Goal: Task Accomplishment & Management: Manage account settings

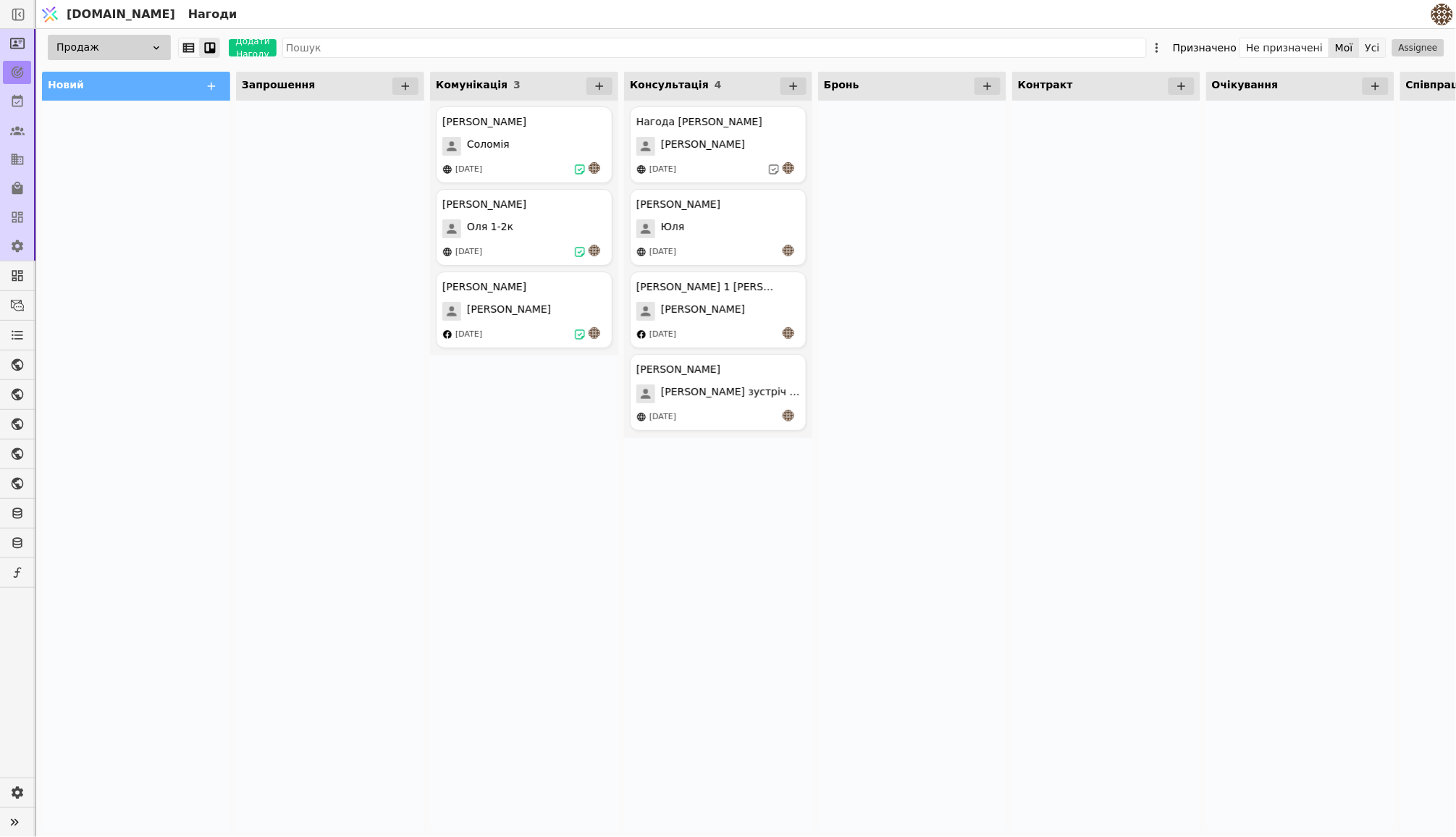
click at [1376, 39] on button "Усі" at bounding box center [1372, 47] width 26 height 20
click at [512, 205] on div "[PERSON_NAME]" at bounding box center [484, 205] width 84 height 15
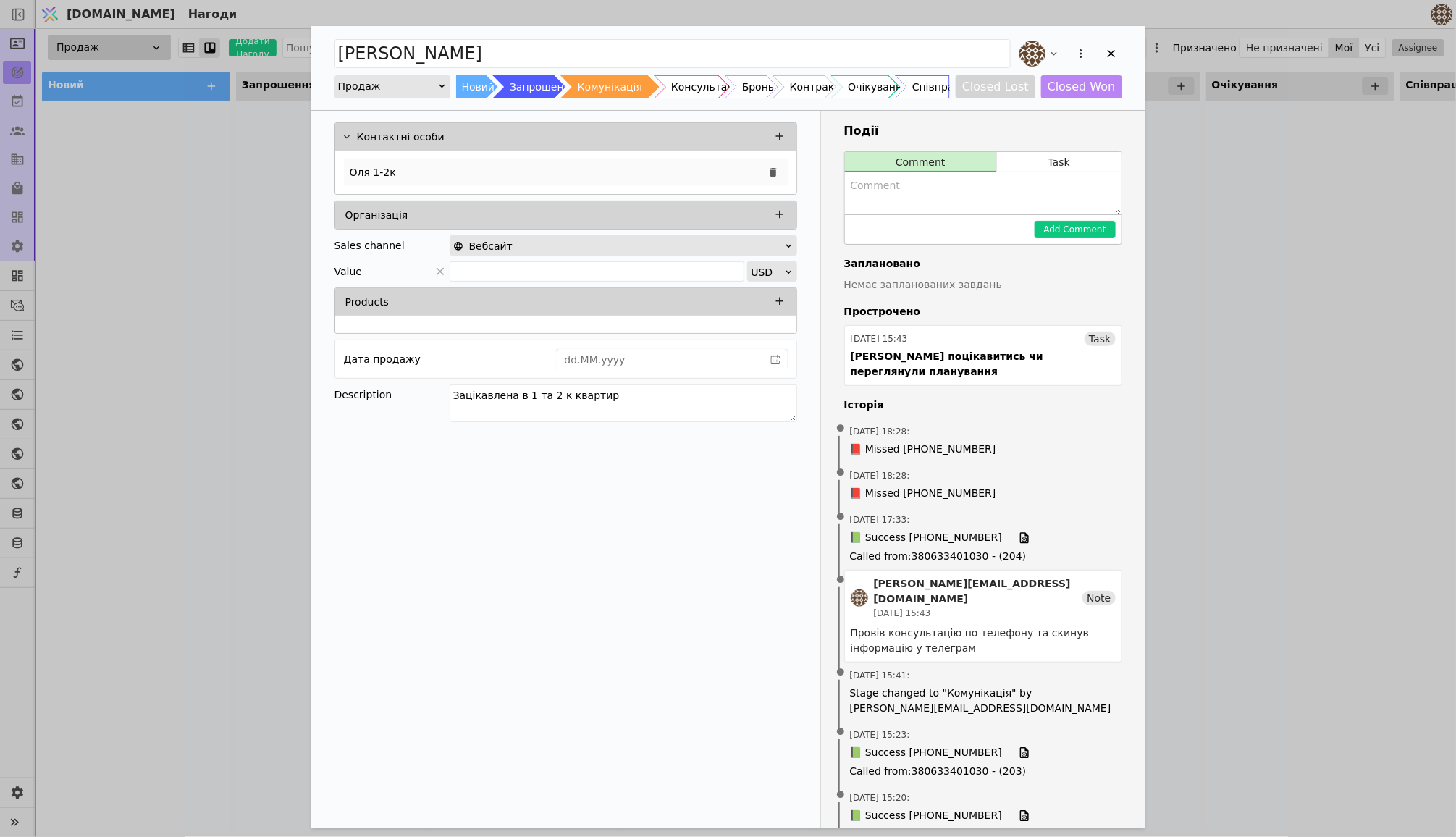
click at [385, 165] on p "Оля 1-2к" at bounding box center [372, 173] width 46 height 15
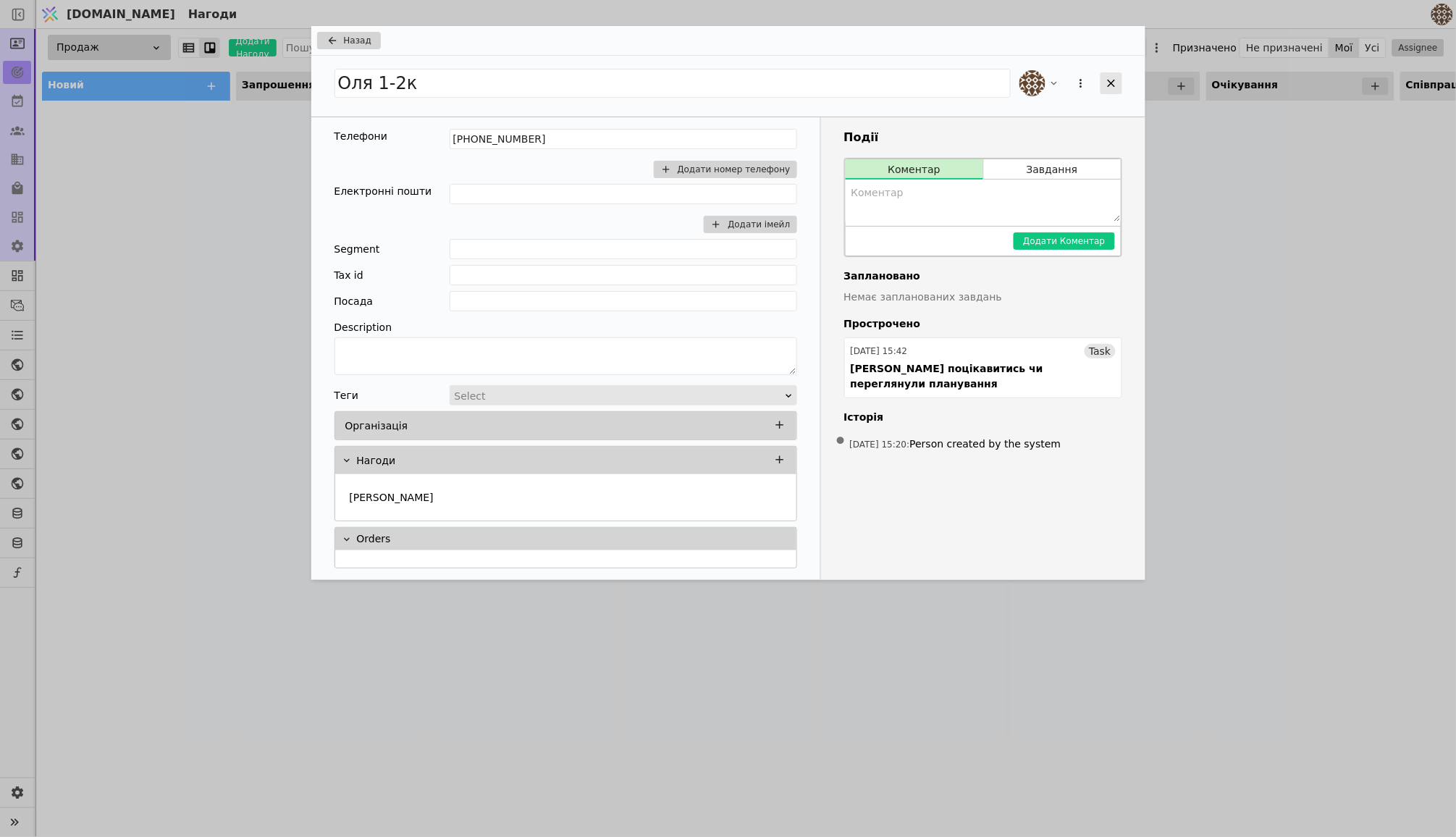
click at [1102, 79] on div "Add Opportunity" at bounding box center [1111, 83] width 22 height 22
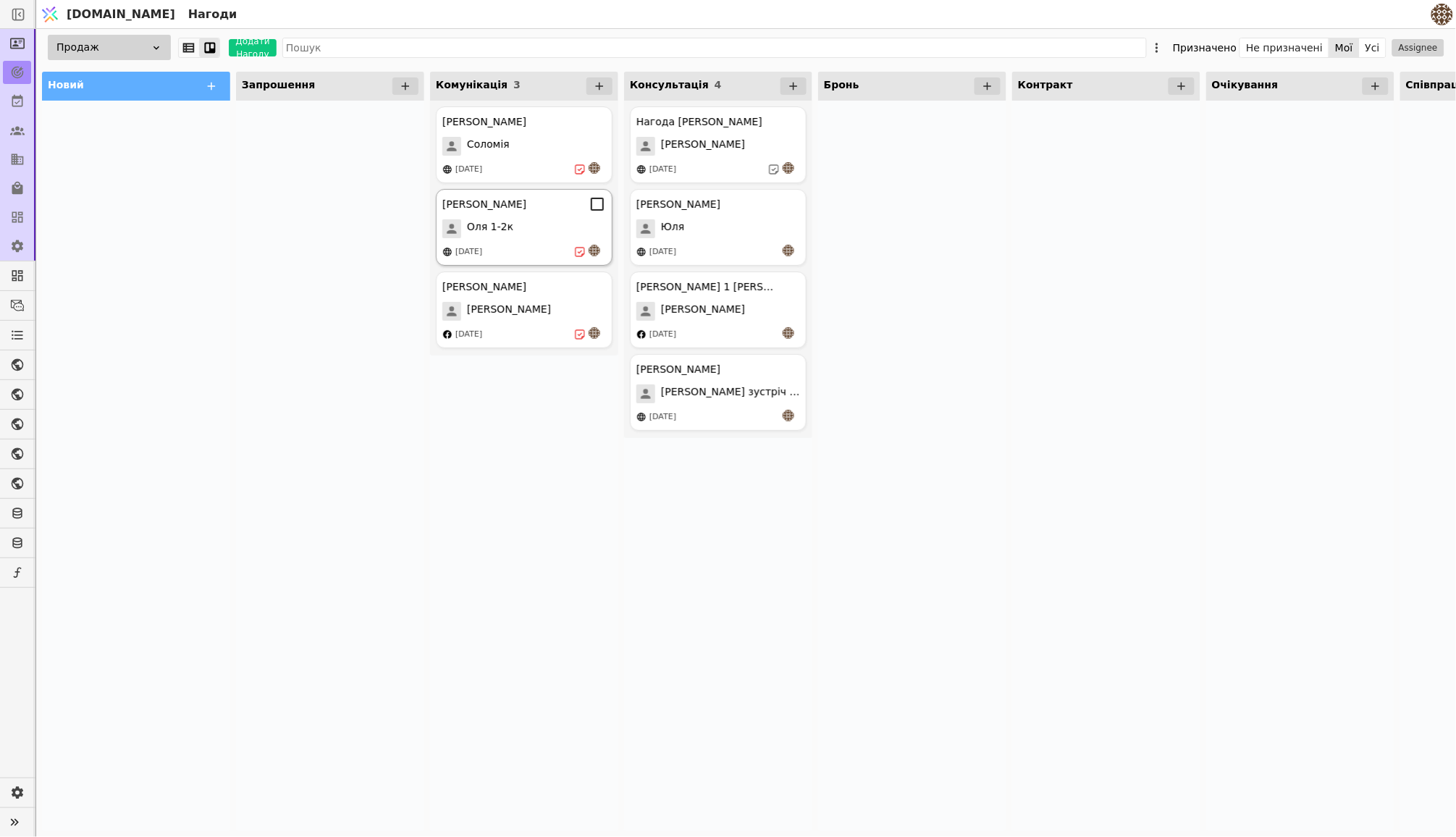
click at [532, 216] on div "[PERSON_NAME] [PERSON_NAME] 1-2к [DATE]" at bounding box center [524, 227] width 177 height 77
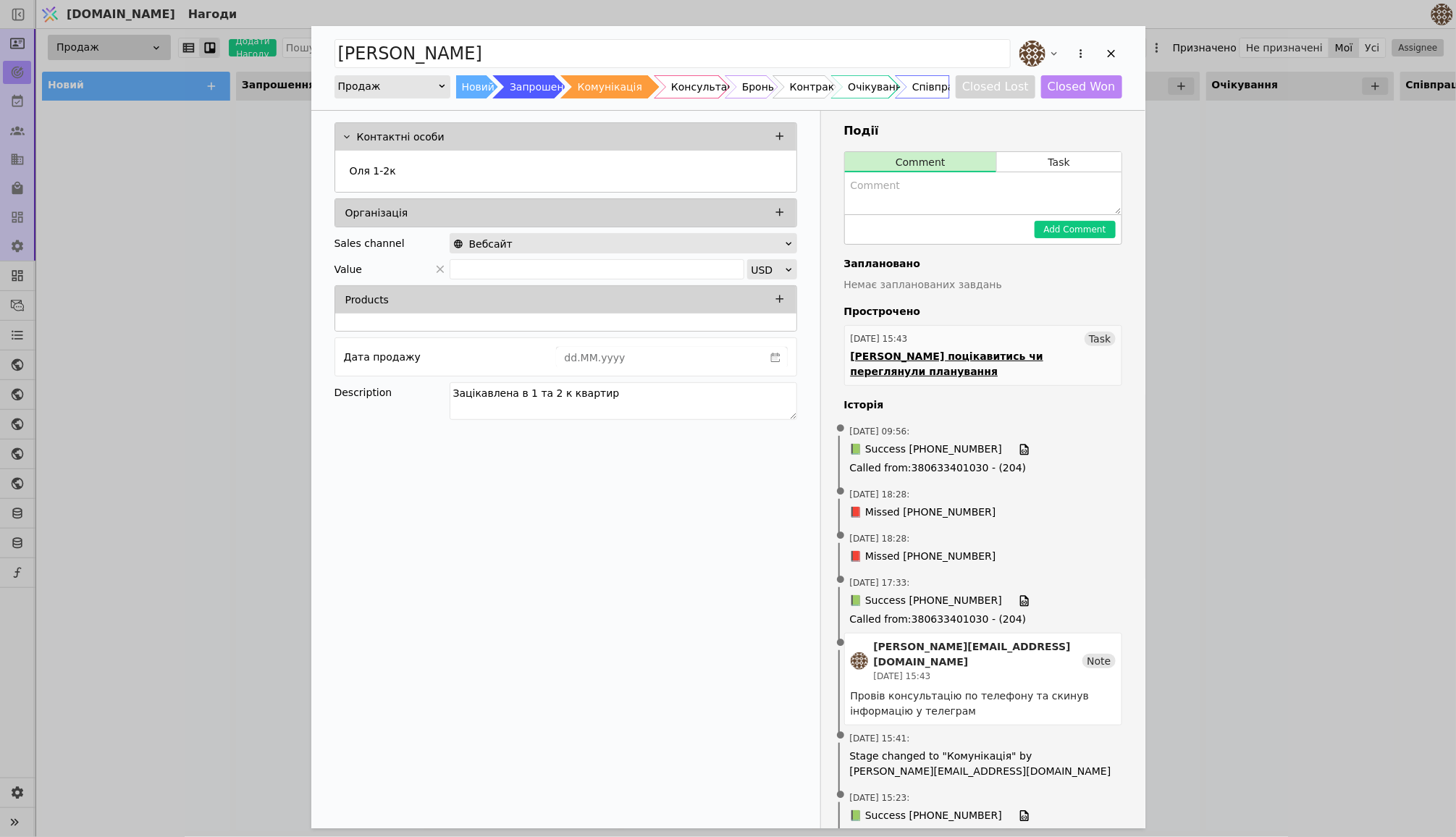
click at [1008, 341] on div "[DATE] 15:43 Task" at bounding box center [983, 339] width 265 height 14
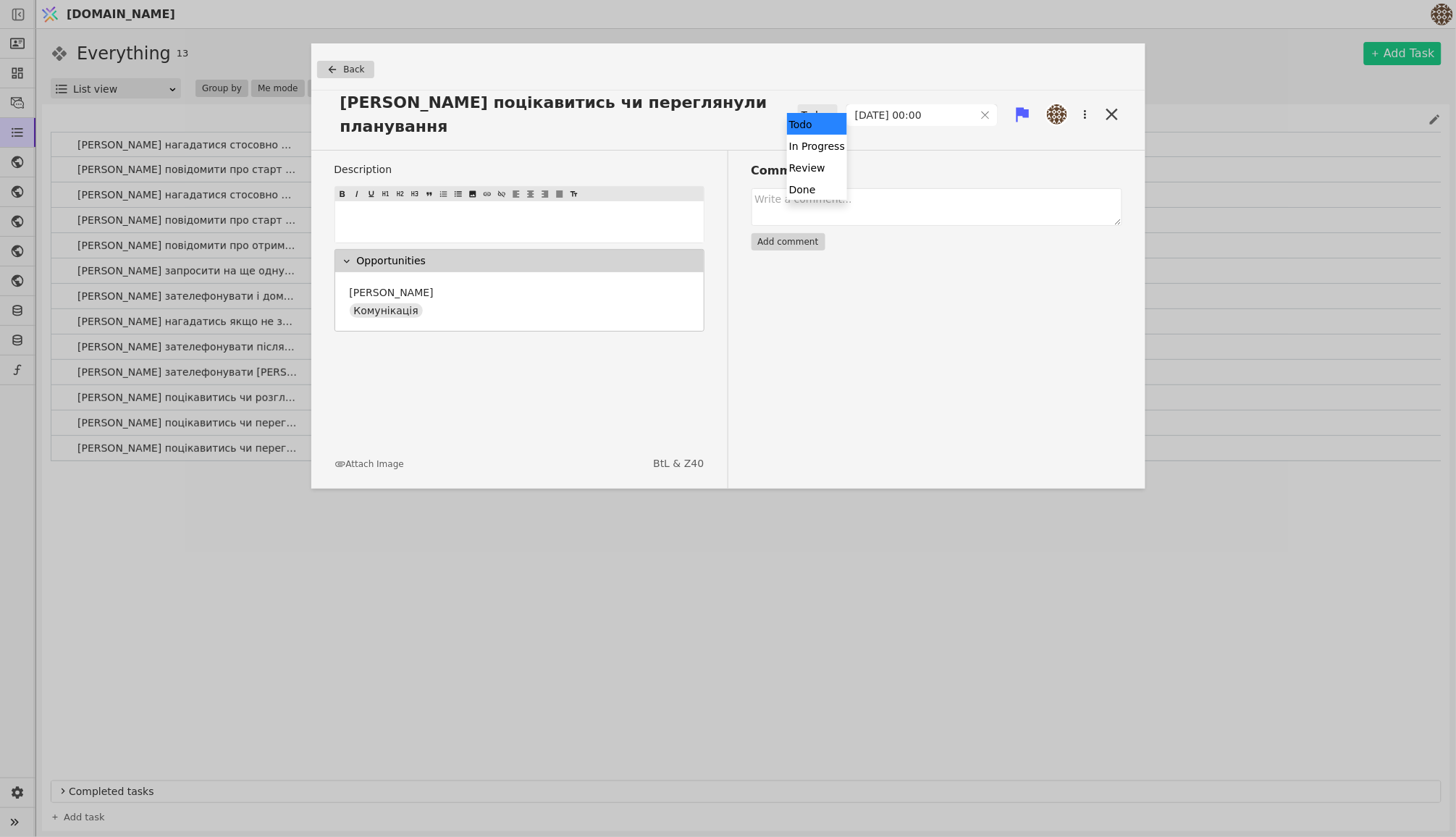
click at [825, 110] on icon at bounding box center [830, 114] width 10 height 10
click at [804, 188] on div "Done" at bounding box center [817, 189] width 60 height 22
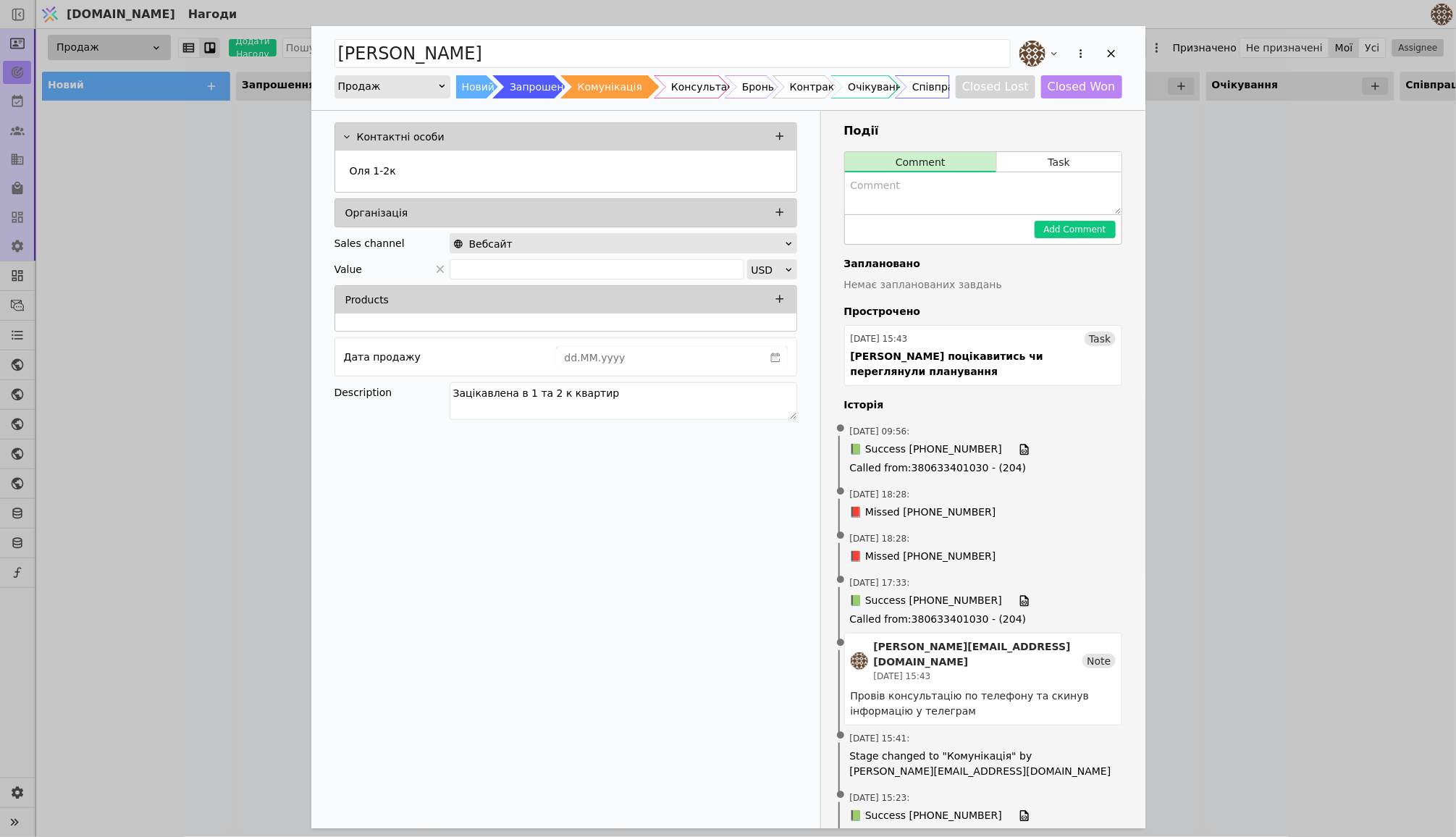
click at [926, 194] on textarea "Add Opportunity" at bounding box center [983, 193] width 276 height 42
type textarea "р"
type textarea "Розмовляли і поки [PERSON_NAME] нічо не цікавить так як це ріелтор."
click at [1078, 222] on button "Add Comment" at bounding box center [1075, 229] width 81 height 17
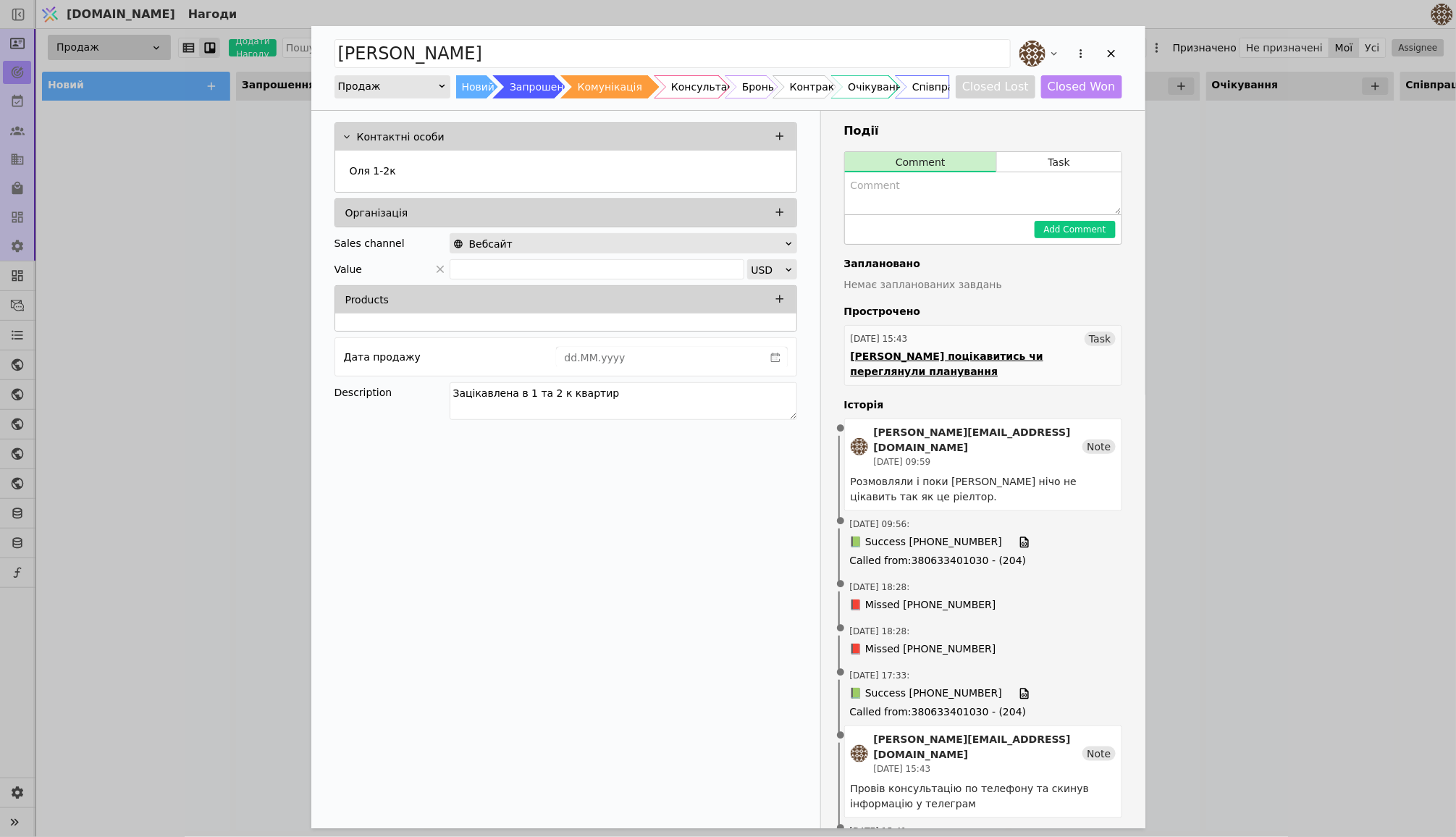
click at [1069, 336] on div "[DATE] 15:43 Task" at bounding box center [983, 339] width 265 height 14
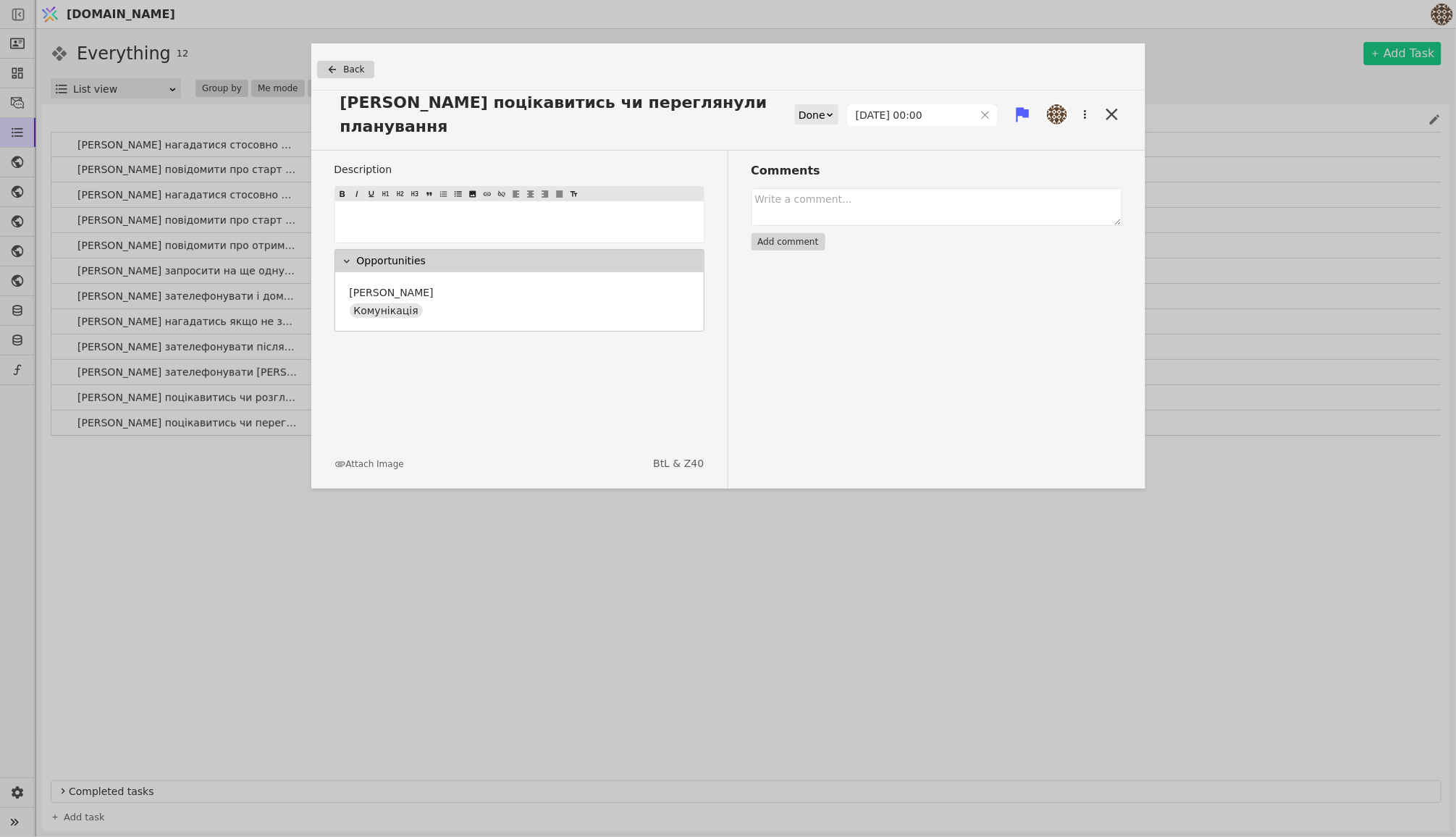
click at [355, 62] on button "Back" at bounding box center [345, 69] width 57 height 17
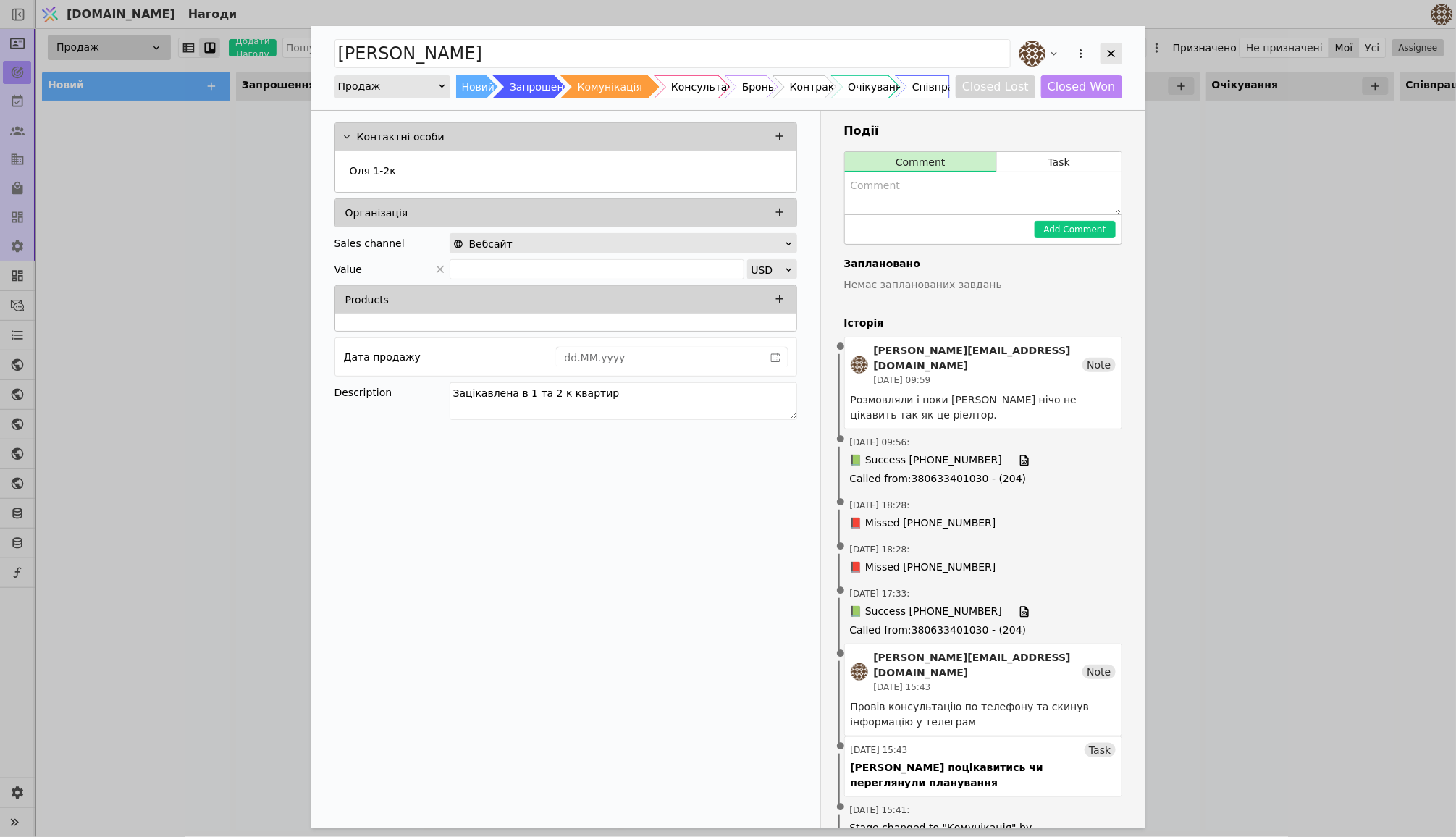
click at [1108, 60] on div "Add Opportunity" at bounding box center [1111, 53] width 22 height 22
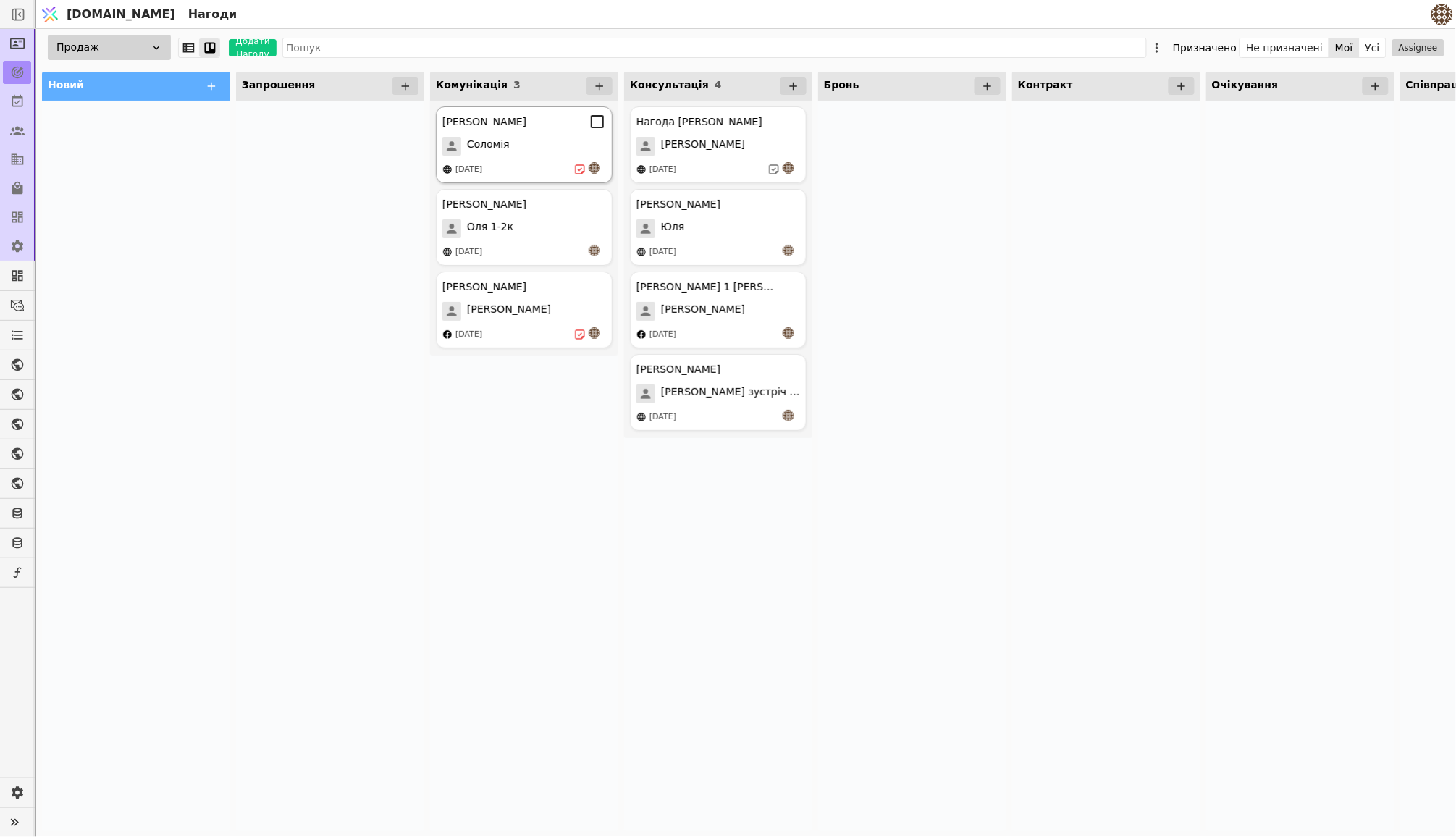
click at [540, 159] on div "[PERSON_NAME] курдонери [PERSON_NAME] [DATE]" at bounding box center [524, 145] width 177 height 77
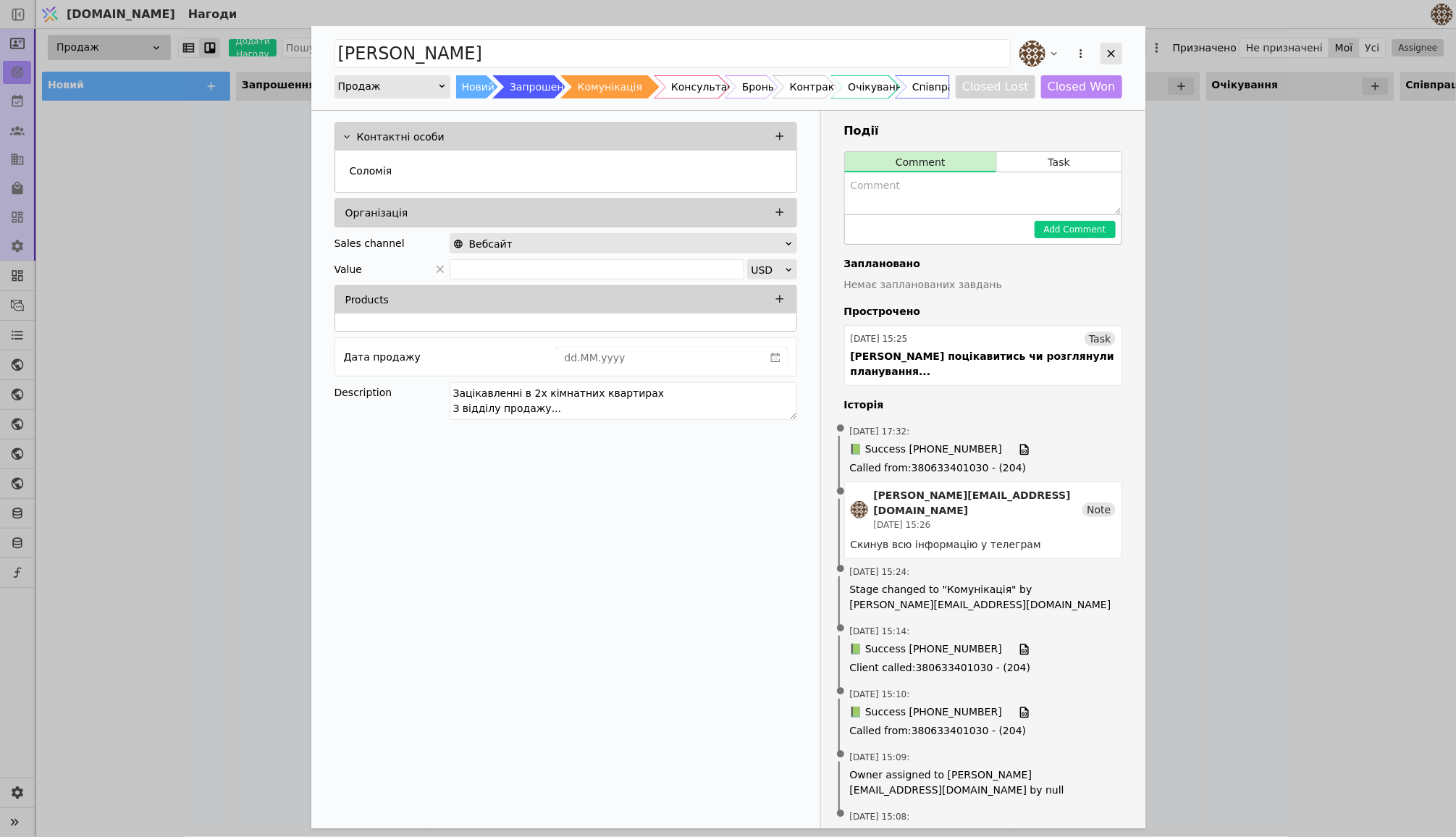
click at [1118, 54] on div "Add Opportunity" at bounding box center [1111, 53] width 22 height 22
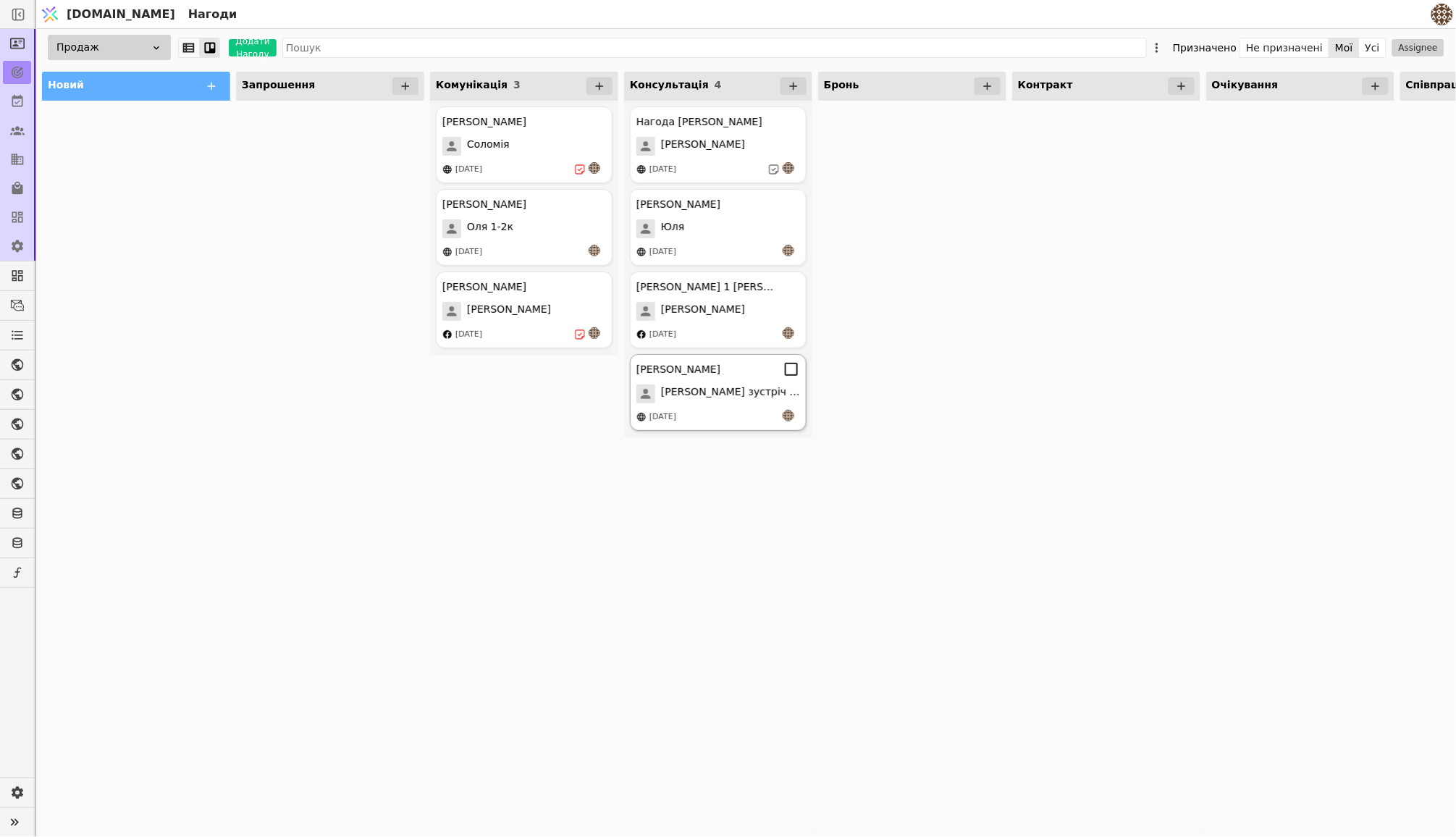
click at [705, 387] on span "[PERSON_NAME] зустріч 13.08" at bounding box center [730, 394] width 139 height 19
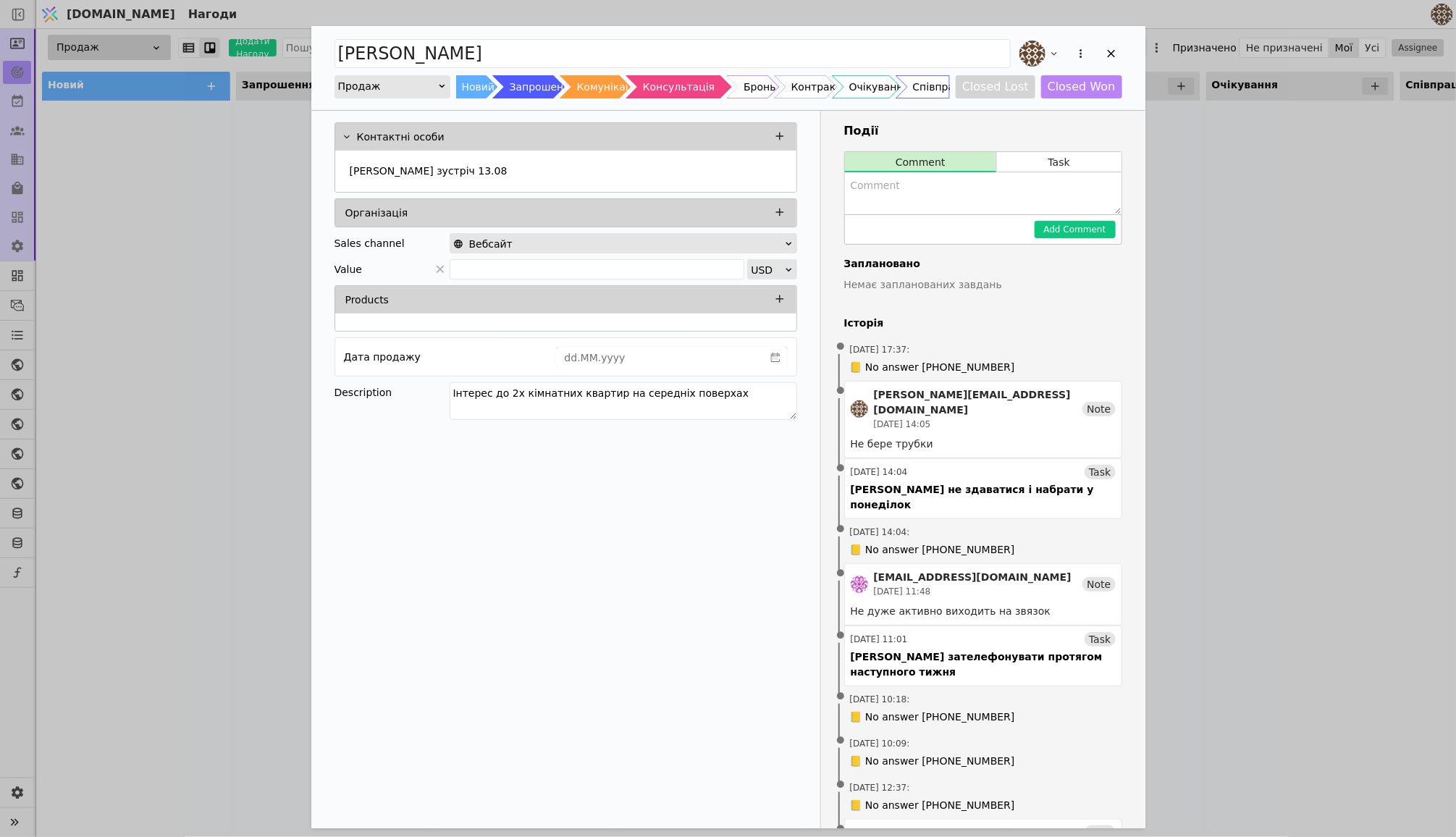
click at [940, 200] on textarea "Add Opportunity" at bounding box center [983, 193] width 276 height 42
type textarea "Запросив на презентацію..."
click at [1081, 230] on button "Add Comment" at bounding box center [1075, 229] width 81 height 17
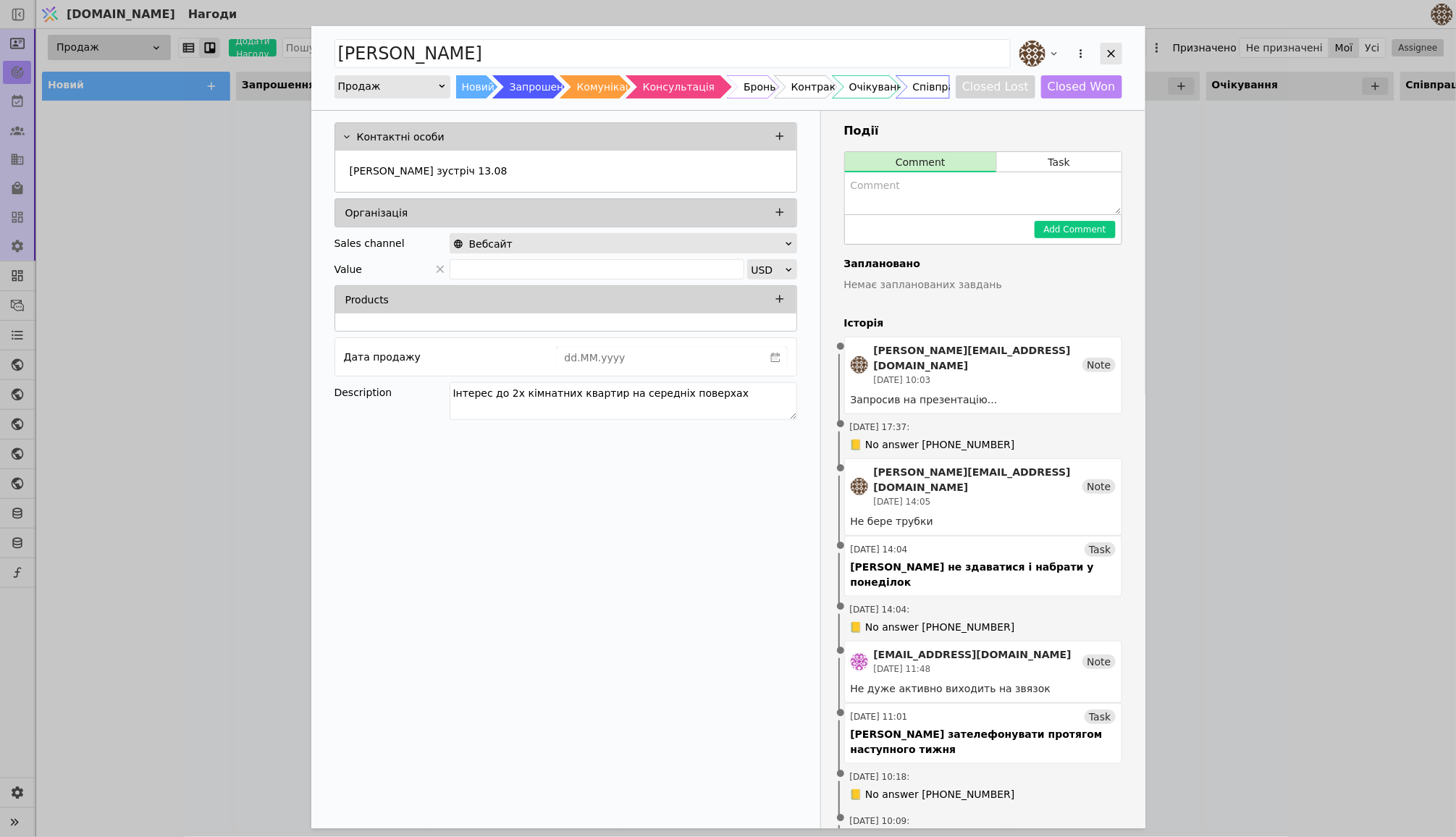
click at [1104, 50] on div "Add Opportunity" at bounding box center [1111, 53] width 22 height 22
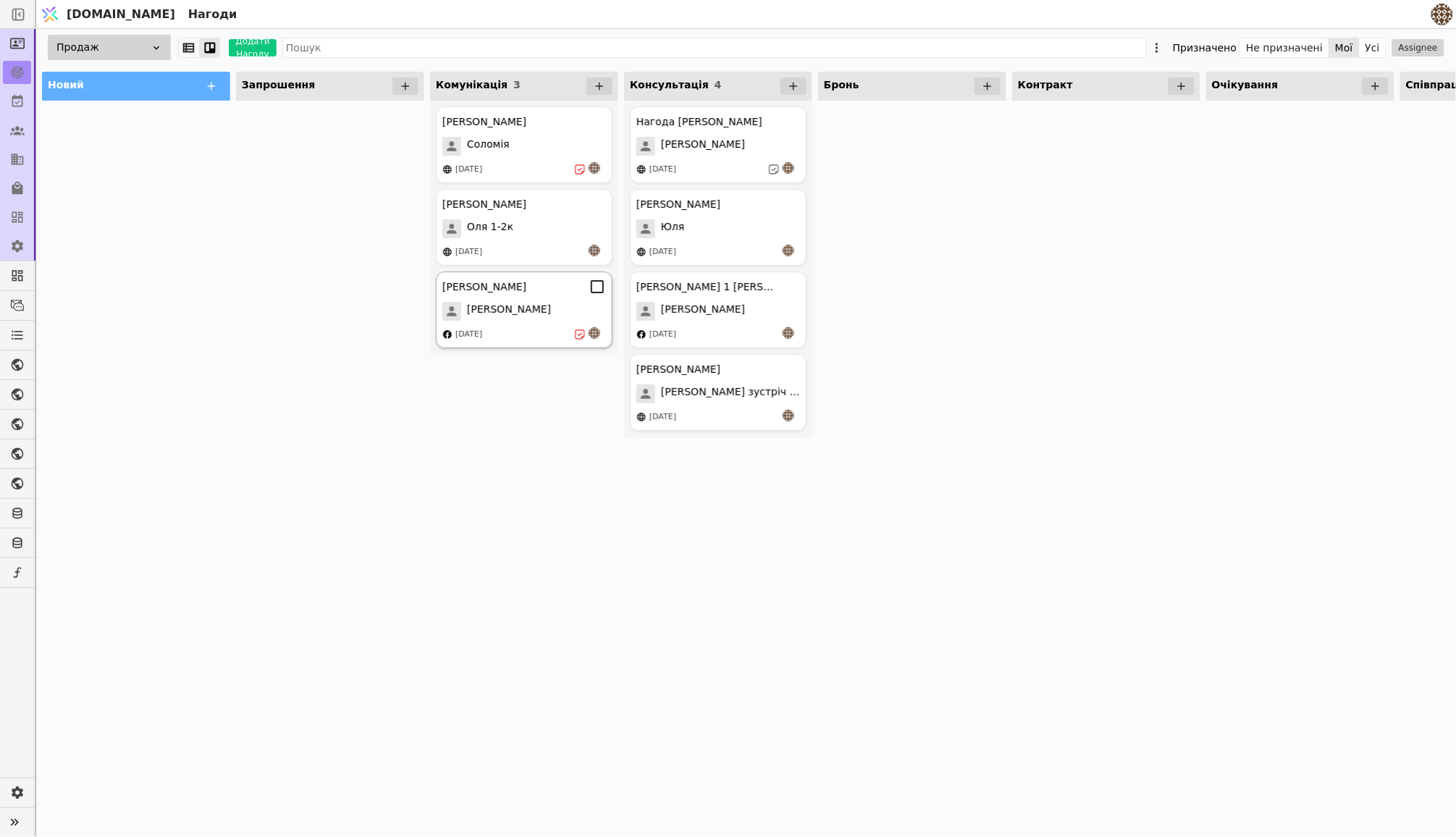
click at [541, 311] on div "[PERSON_NAME]" at bounding box center [524, 312] width 164 height 19
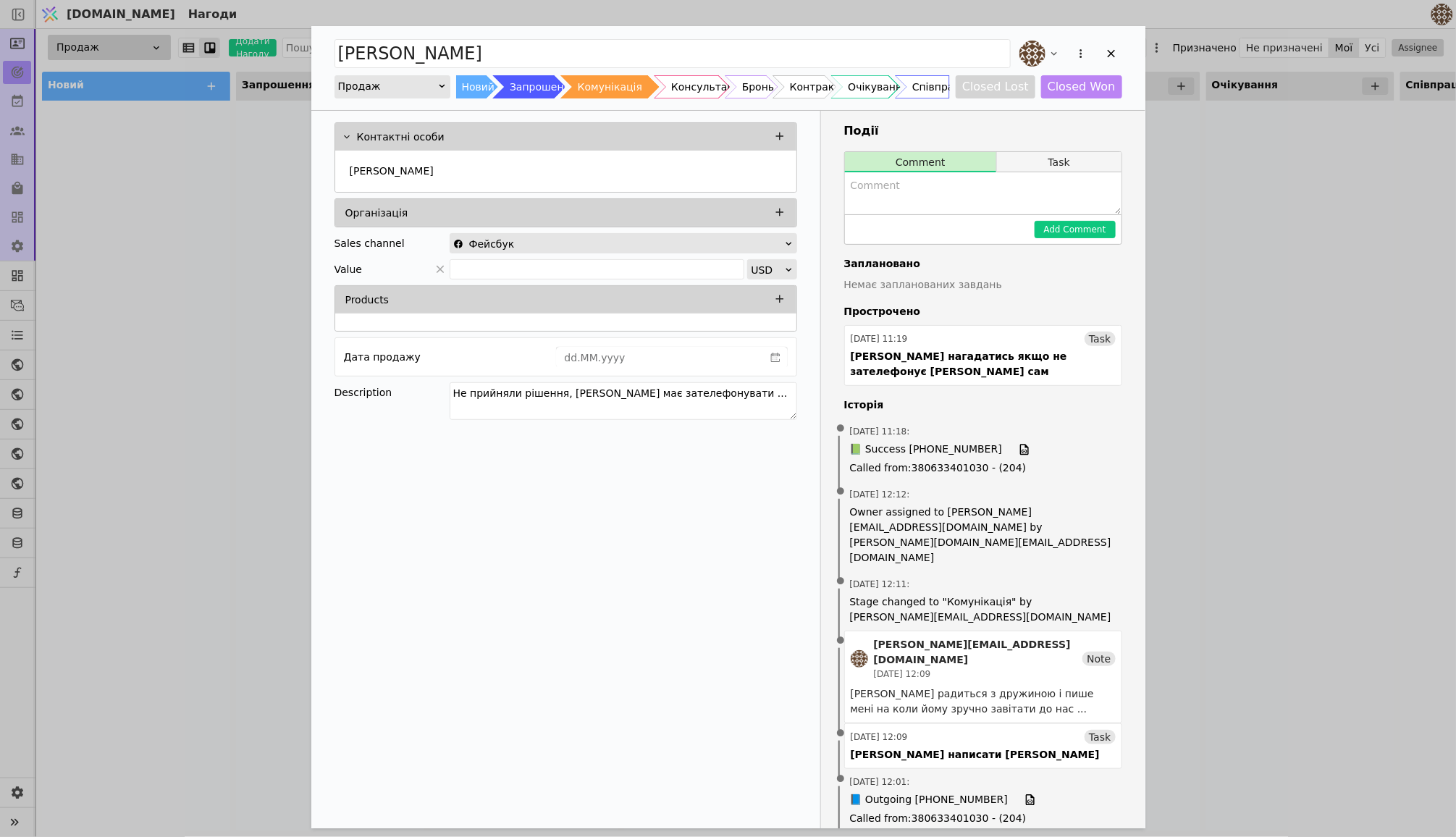
click at [1046, 165] on button "Task" at bounding box center [1059, 162] width 124 height 20
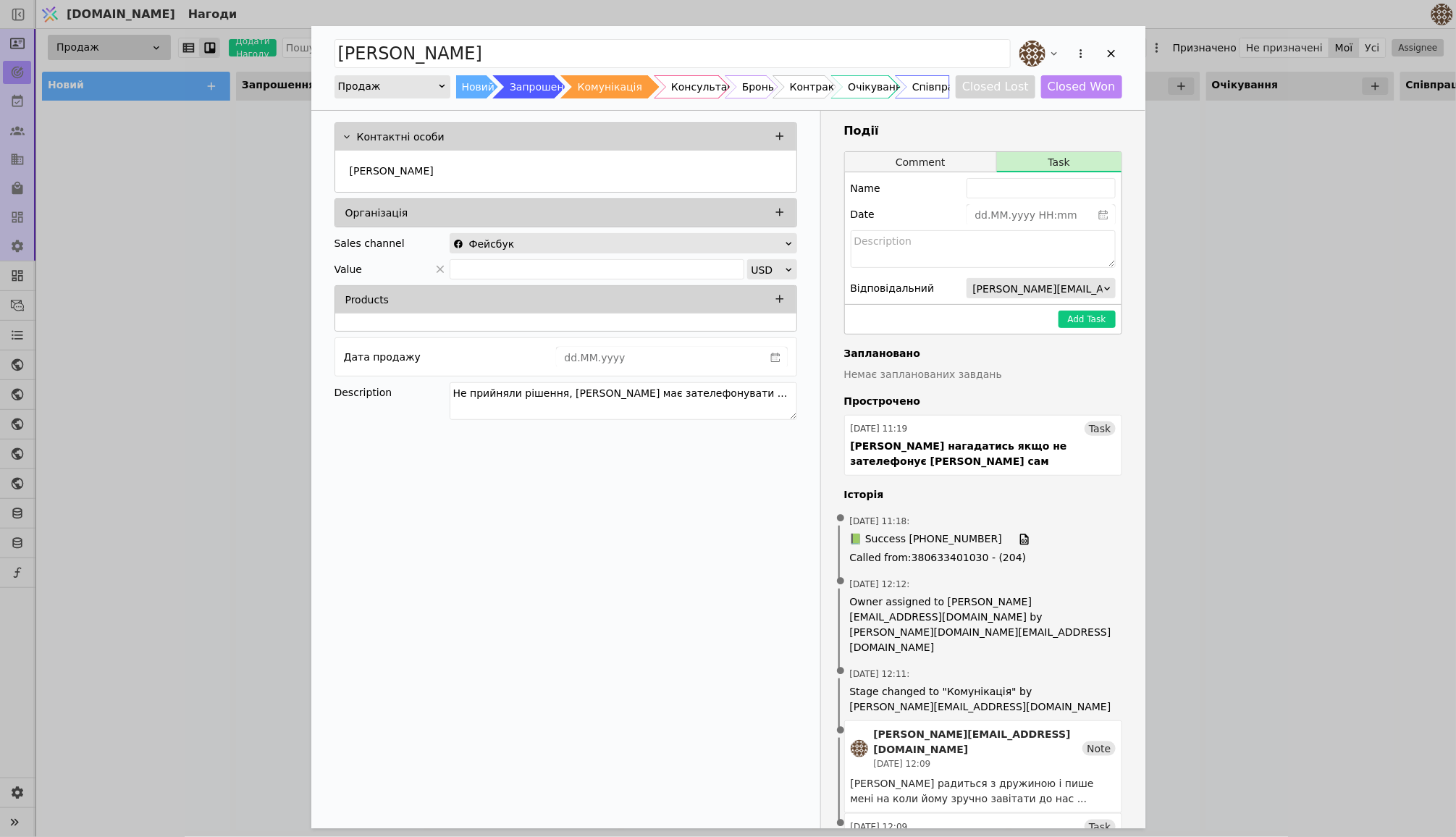
click at [952, 165] on button "Comment" at bounding box center [921, 162] width 152 height 20
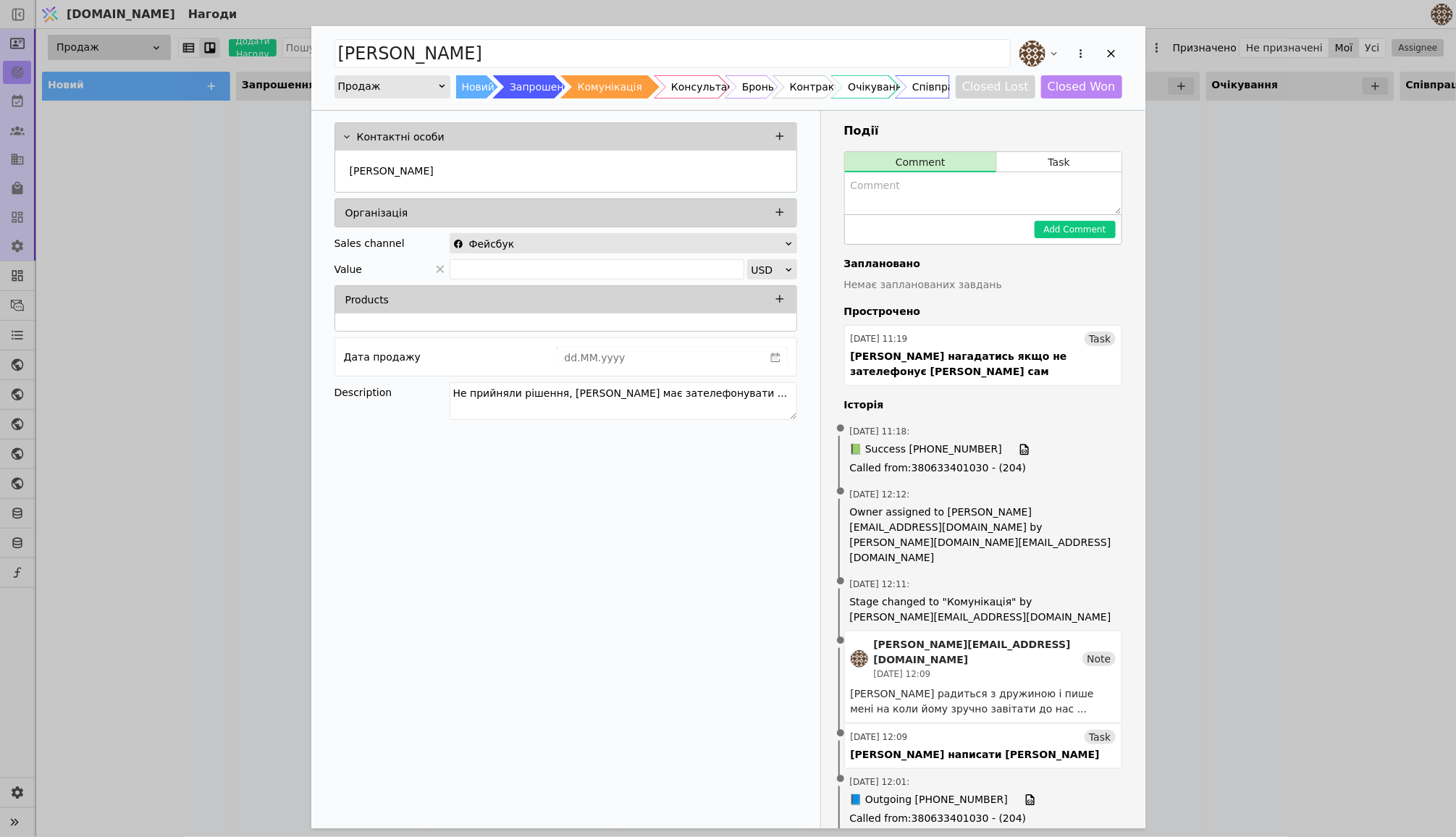
click at [935, 198] on textarea "Add Opportunity" at bounding box center [983, 193] width 276 height 42
type textarea "Запросив на презентацію..."
click at [1055, 229] on button "Add Comment" at bounding box center [1075, 229] width 81 height 17
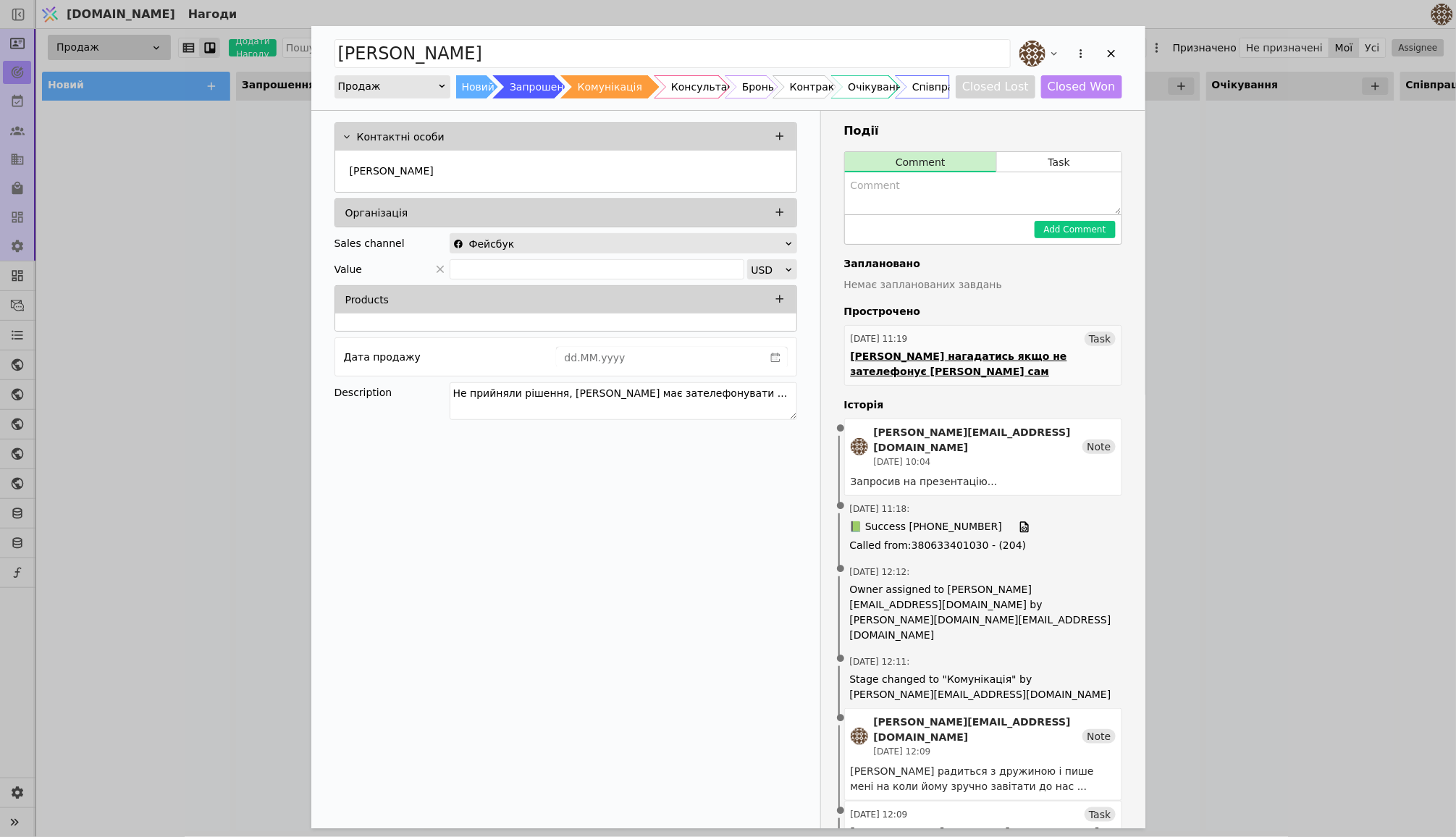
click at [1102, 338] on div "Task" at bounding box center [1100, 339] width 31 height 14
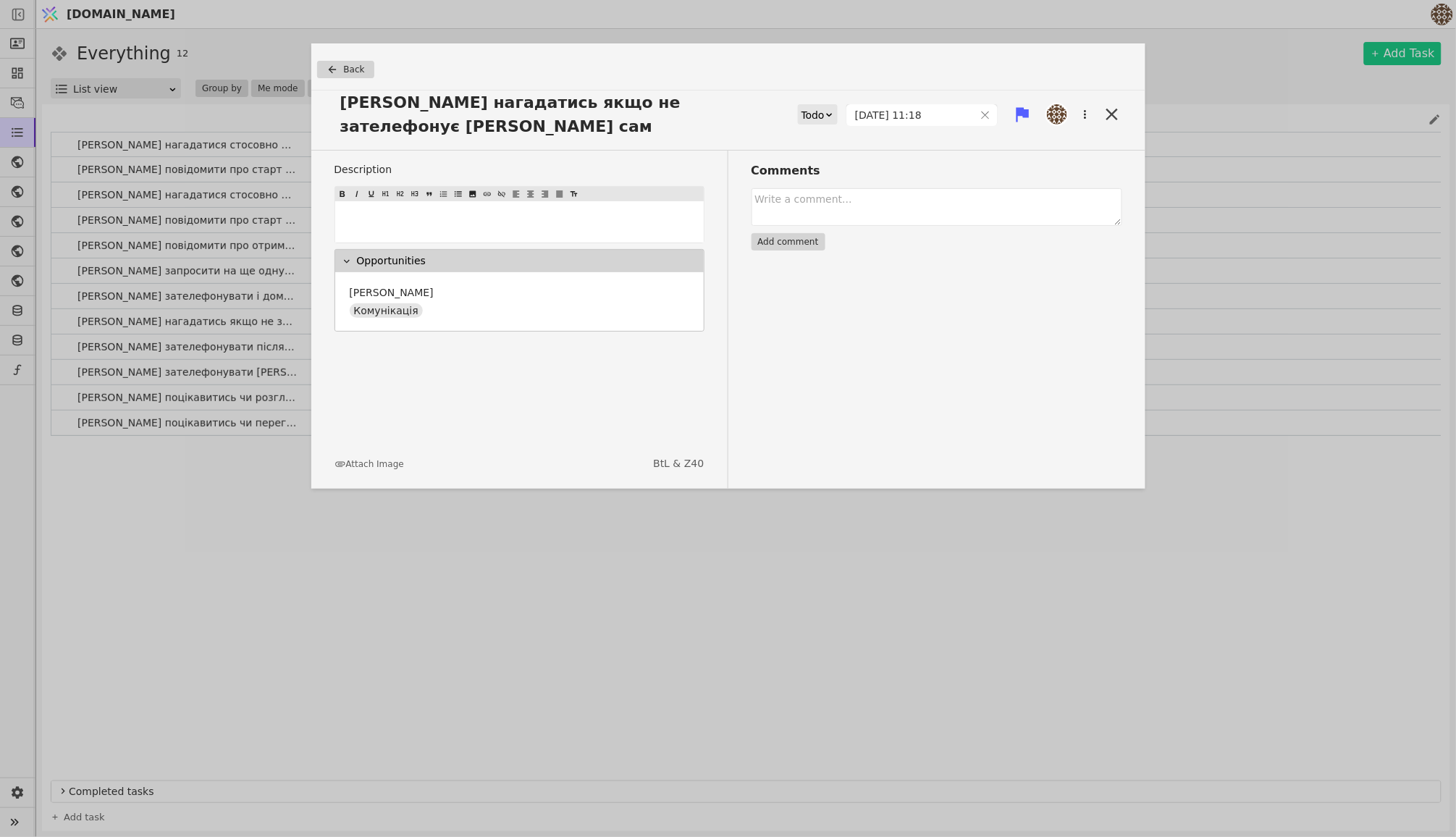
click at [802, 108] on div "Todo" at bounding box center [813, 114] width 23 height 20
click at [803, 180] on div "Done" at bounding box center [817, 189] width 60 height 22
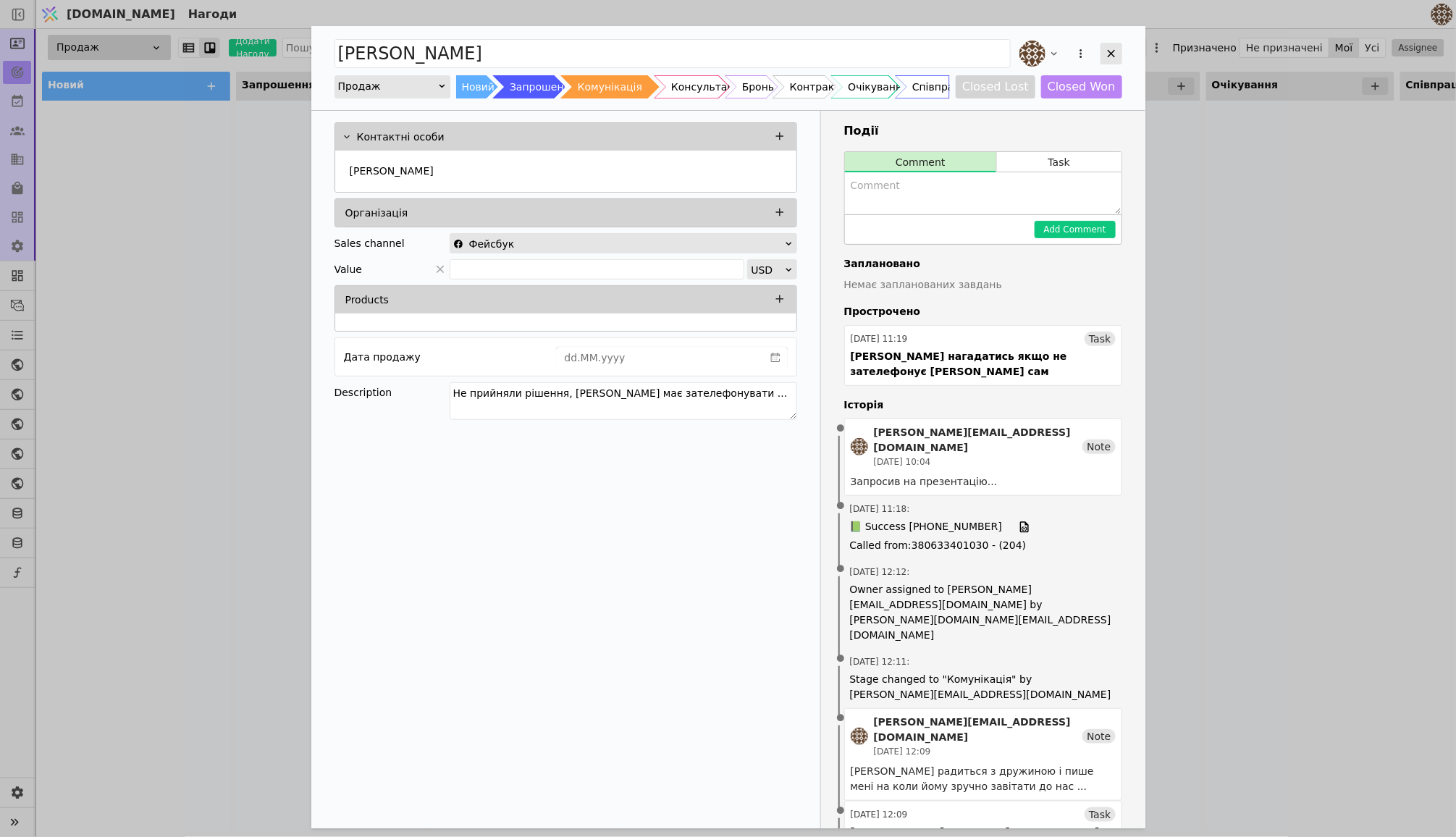
click at [1121, 50] on div "Add Opportunity" at bounding box center [1111, 53] width 22 height 22
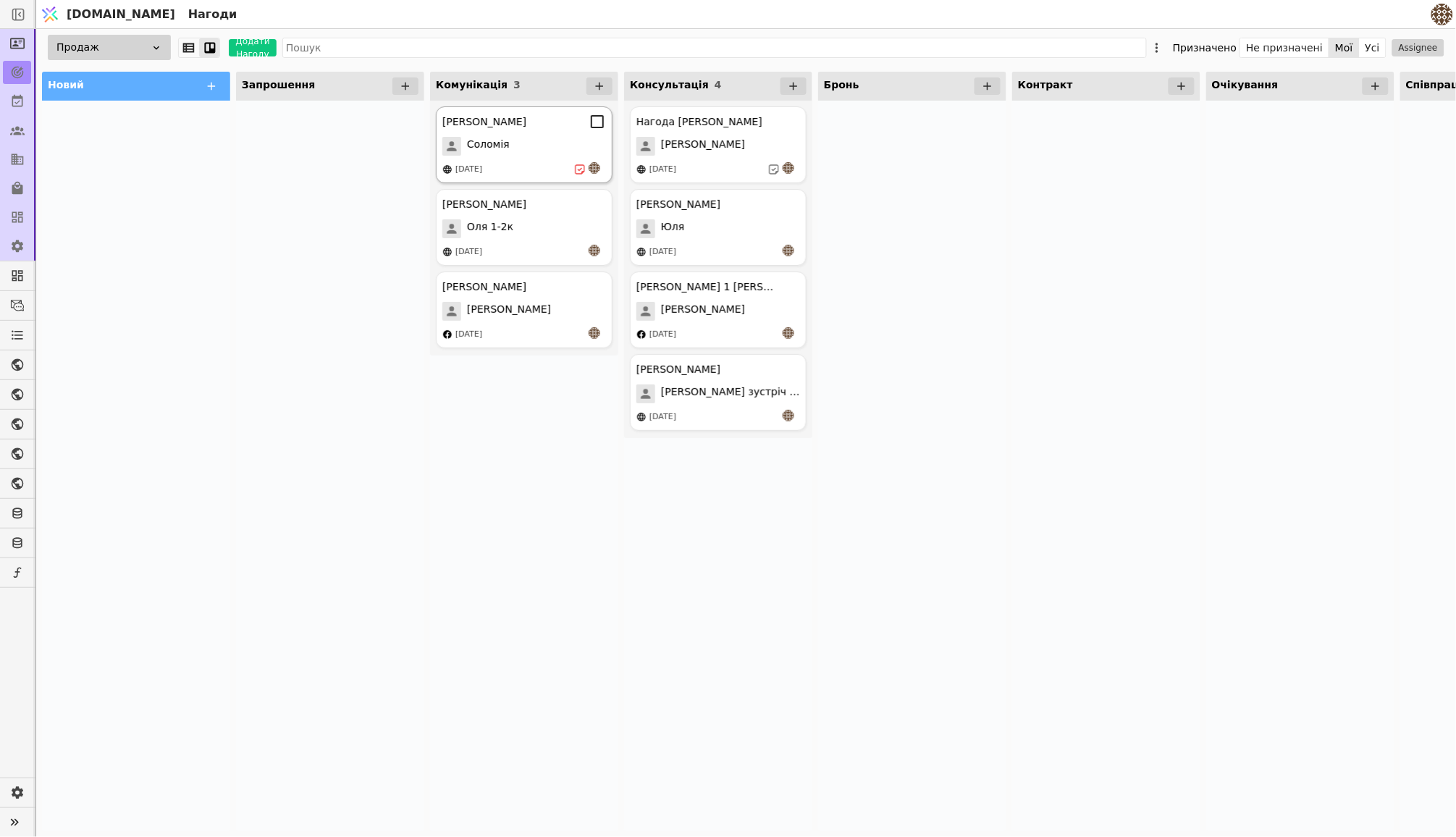
click at [534, 160] on div "[PERSON_NAME] курдонери [PERSON_NAME] [DATE]" at bounding box center [524, 145] width 177 height 77
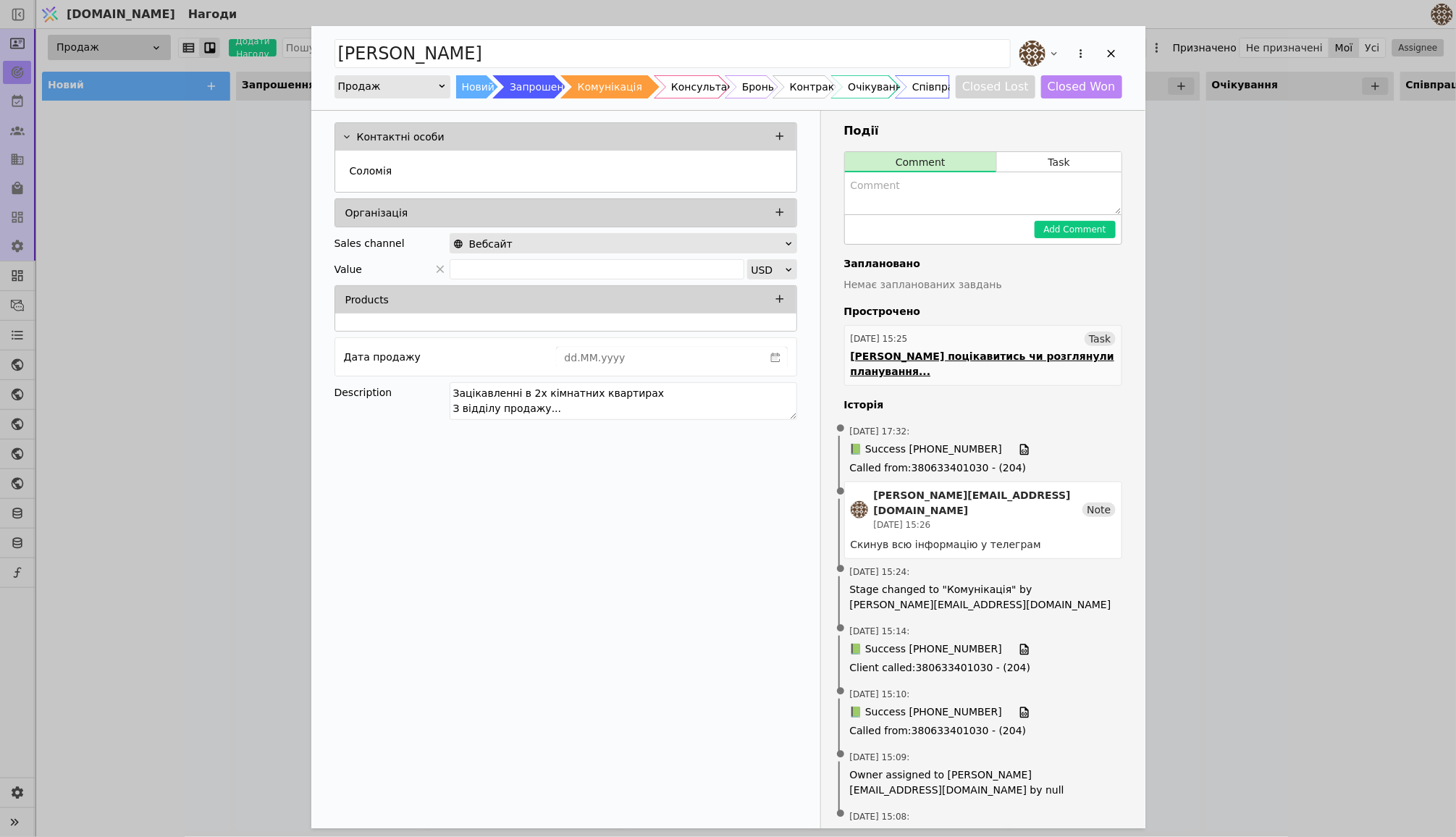
click at [1016, 332] on div "[DATE] 15:25 Task" at bounding box center [983, 339] width 265 height 14
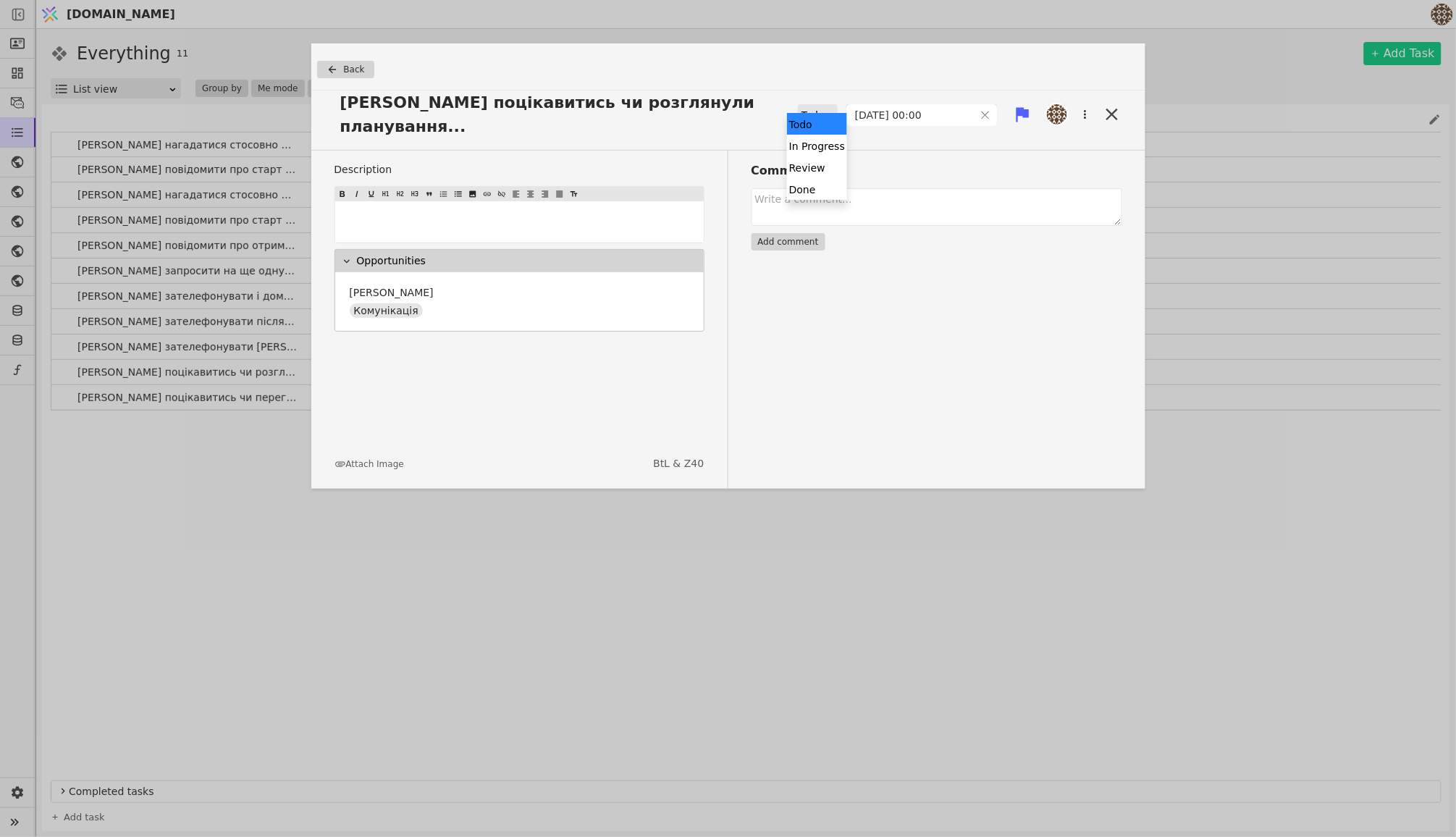
click at [825, 110] on icon at bounding box center [830, 114] width 10 height 10
click at [813, 184] on div "Done" at bounding box center [817, 189] width 60 height 22
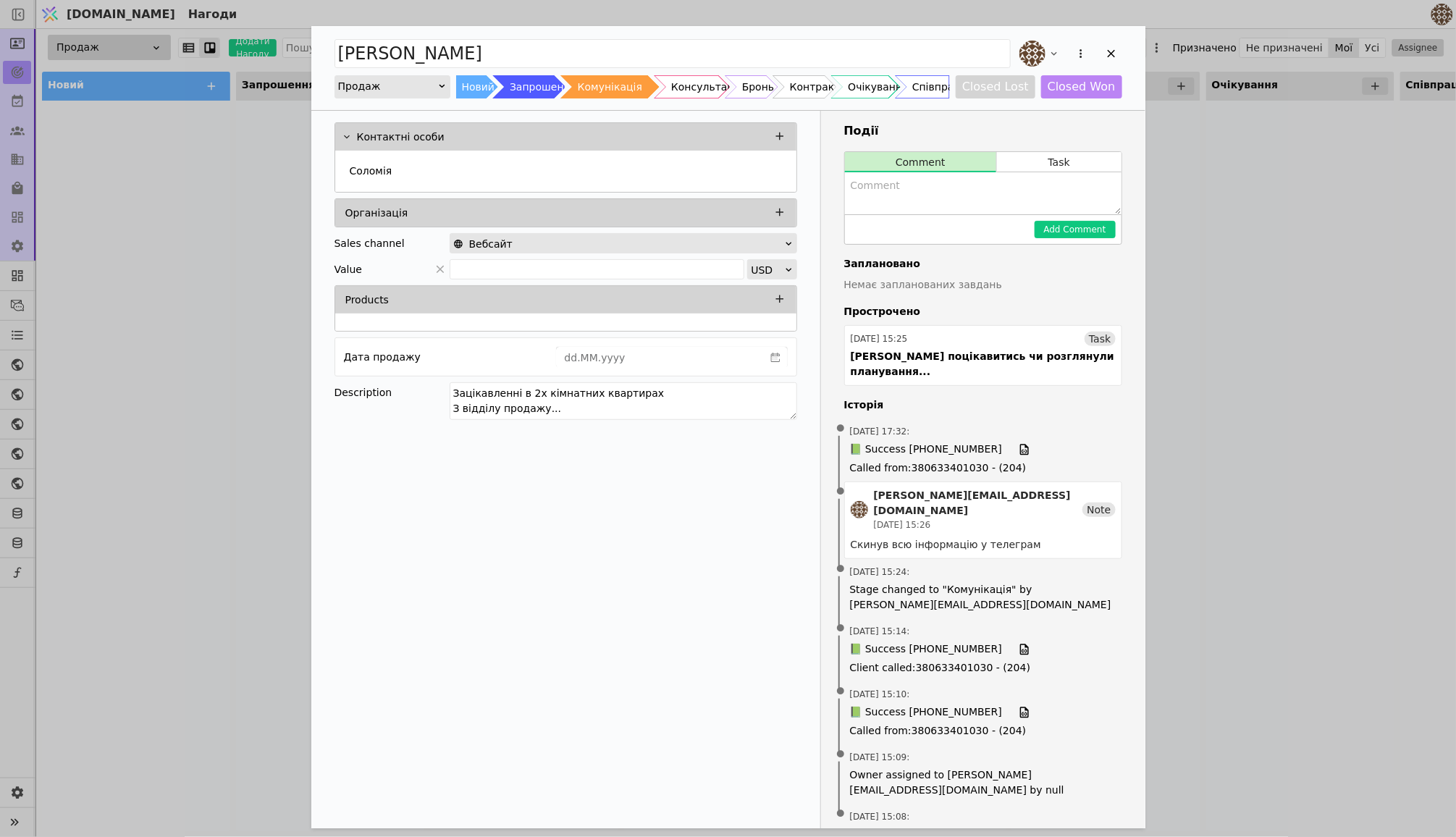
click at [972, 197] on textarea "Add Opportunity" at bounding box center [983, 193] width 276 height 42
type textarea "Ріелтор але запросив на презентацію..."
click at [1091, 234] on button "Add Comment" at bounding box center [1075, 229] width 81 height 17
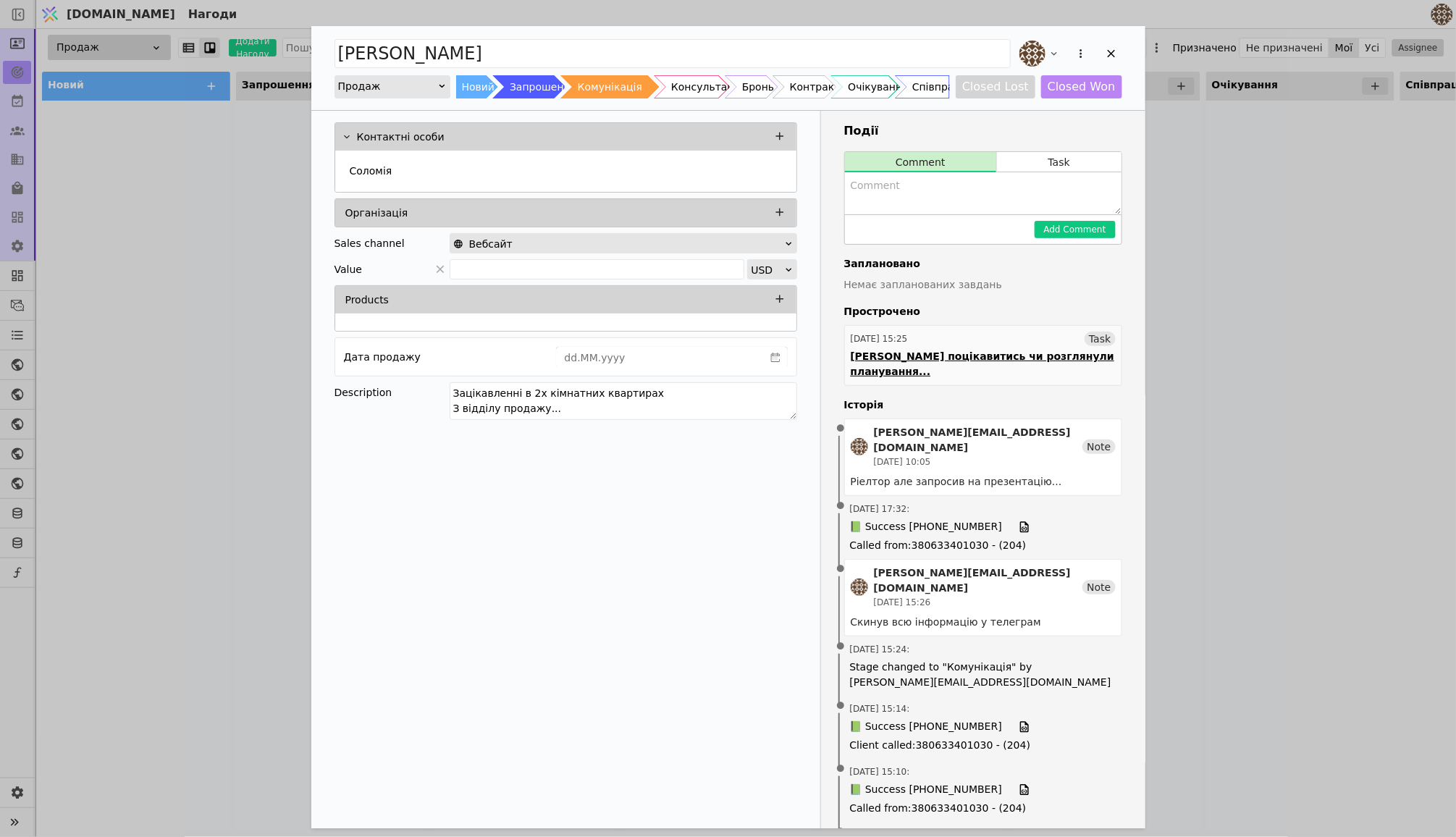
click at [1104, 335] on div "Task" at bounding box center [1100, 339] width 31 height 14
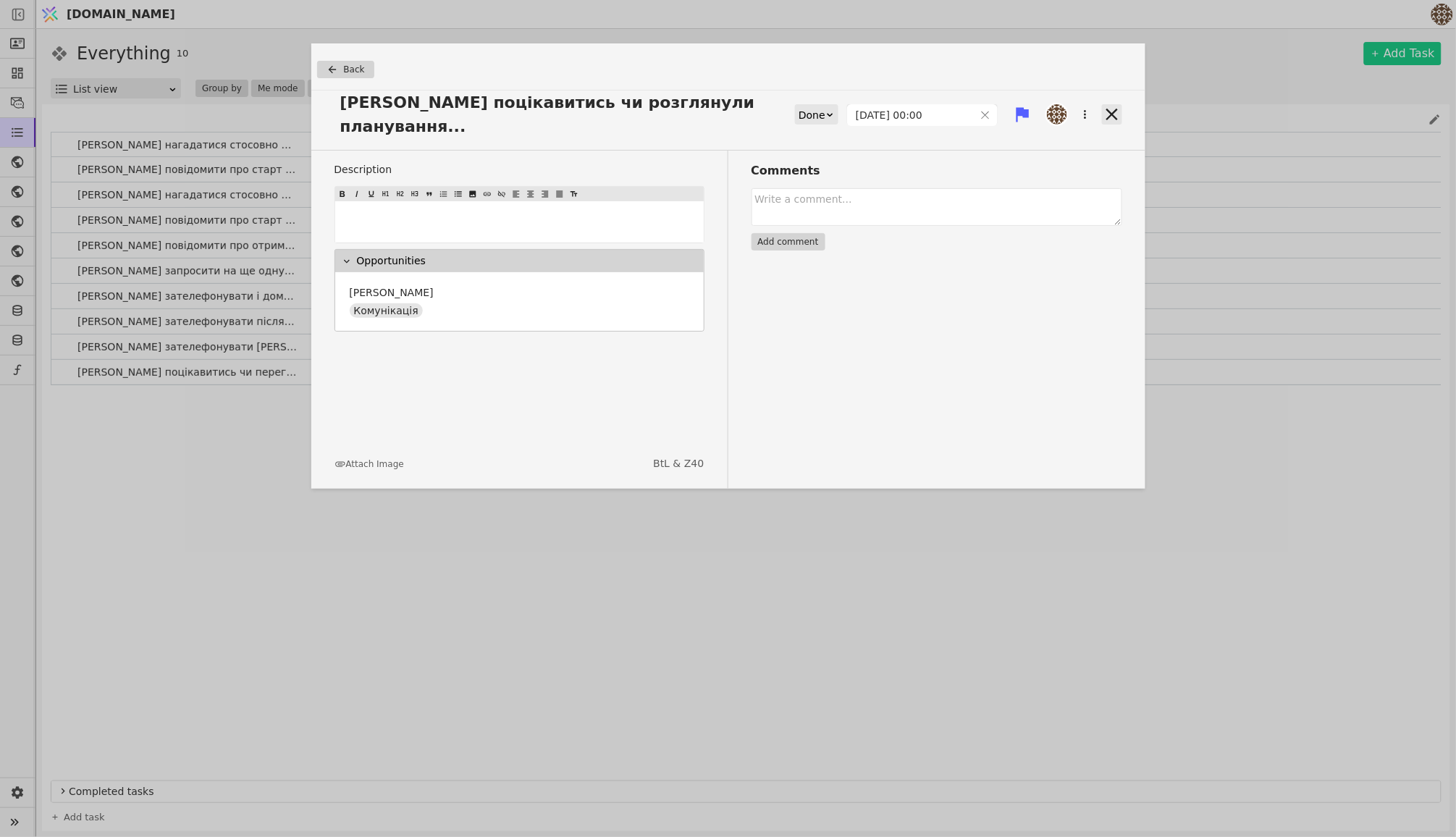
click at [1108, 109] on icon at bounding box center [1111, 114] width 12 height 12
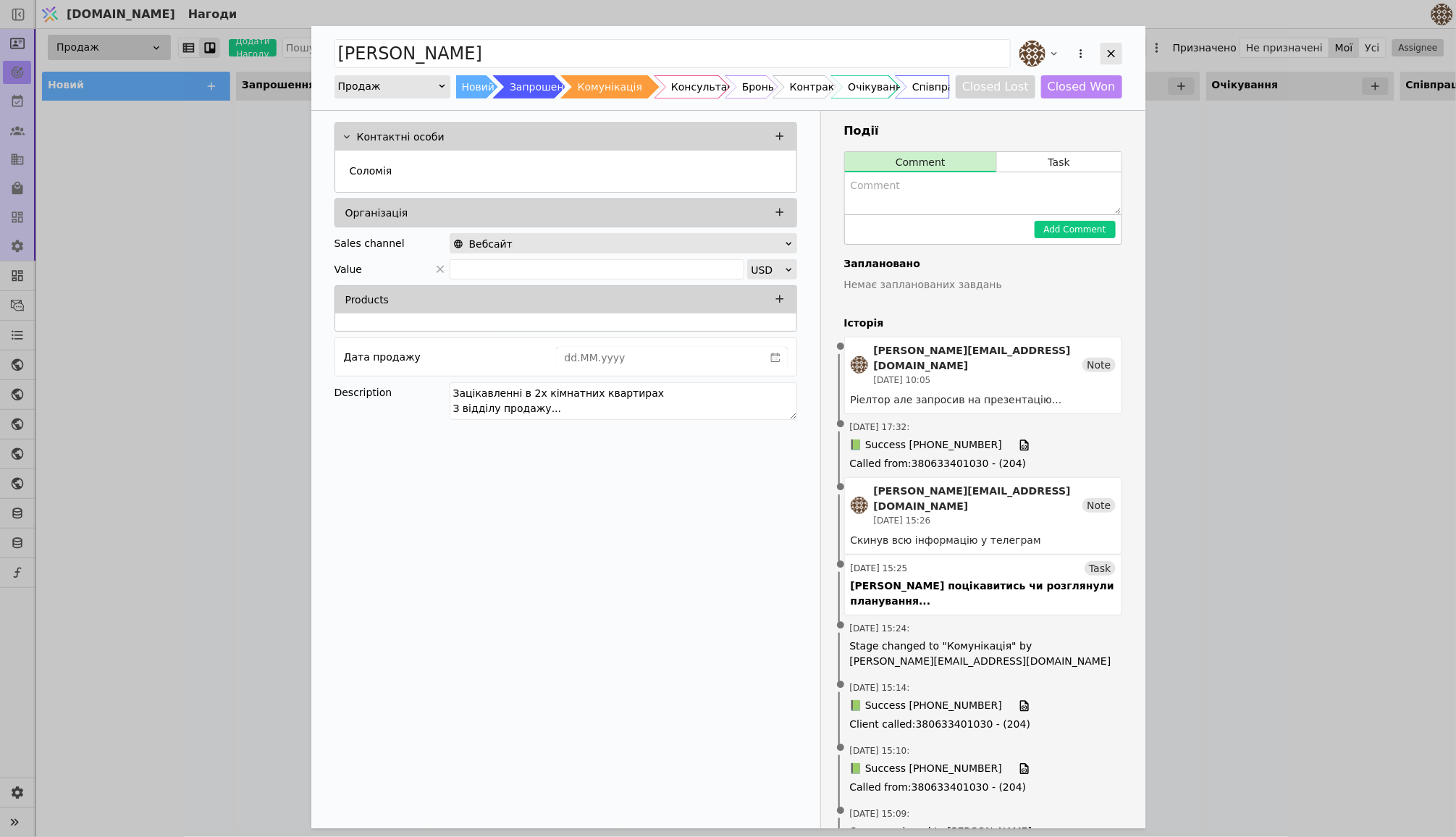
click at [1107, 55] on icon "Add Opportunity" at bounding box center [1111, 54] width 13 height 13
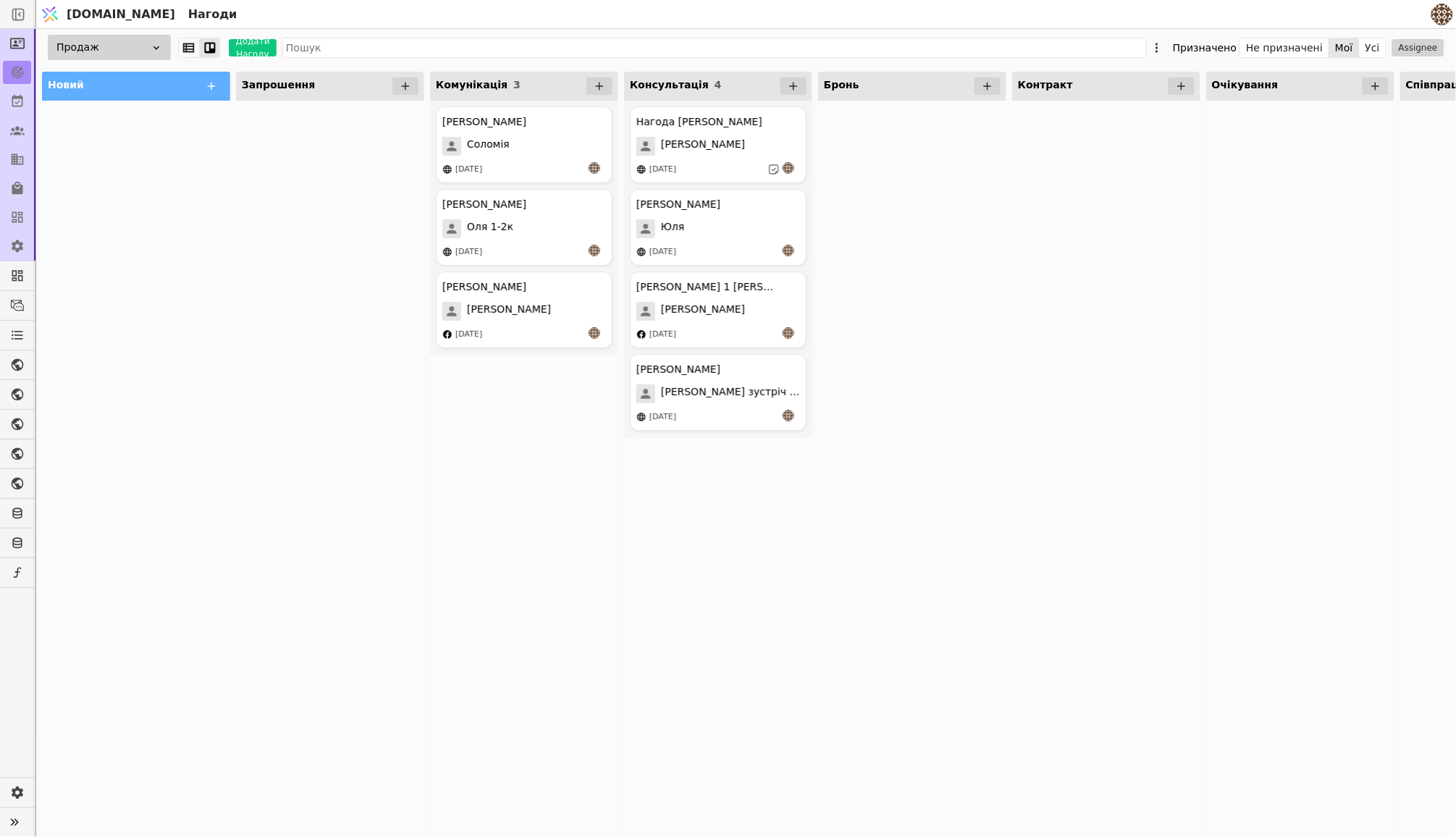
click at [1111, 360] on div at bounding box center [1107, 466] width 189 height 730
click at [1367, 48] on button "Усі" at bounding box center [1372, 47] width 26 height 20
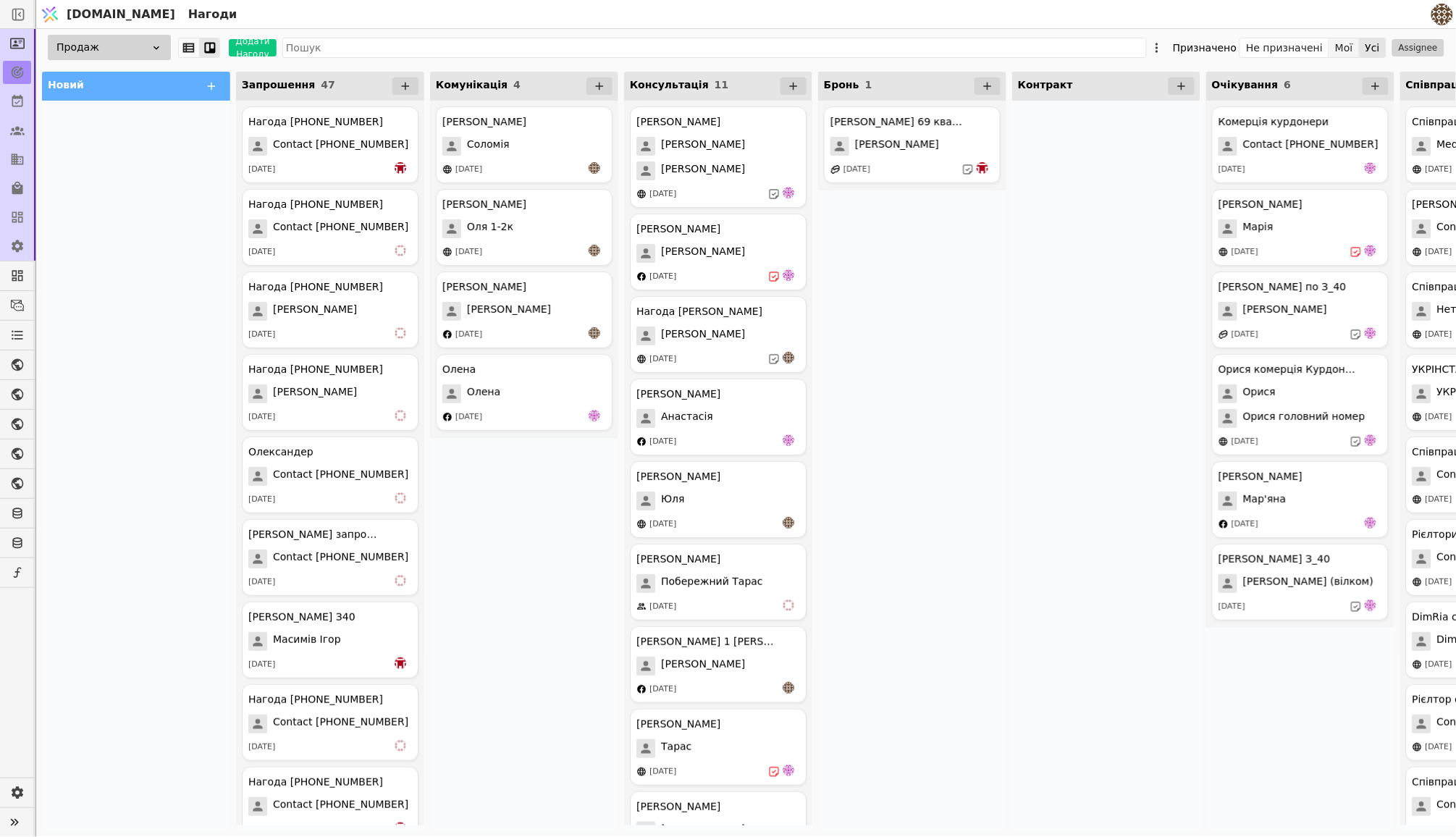
click at [1350, 48] on button "Мої" at bounding box center [1344, 47] width 31 height 20
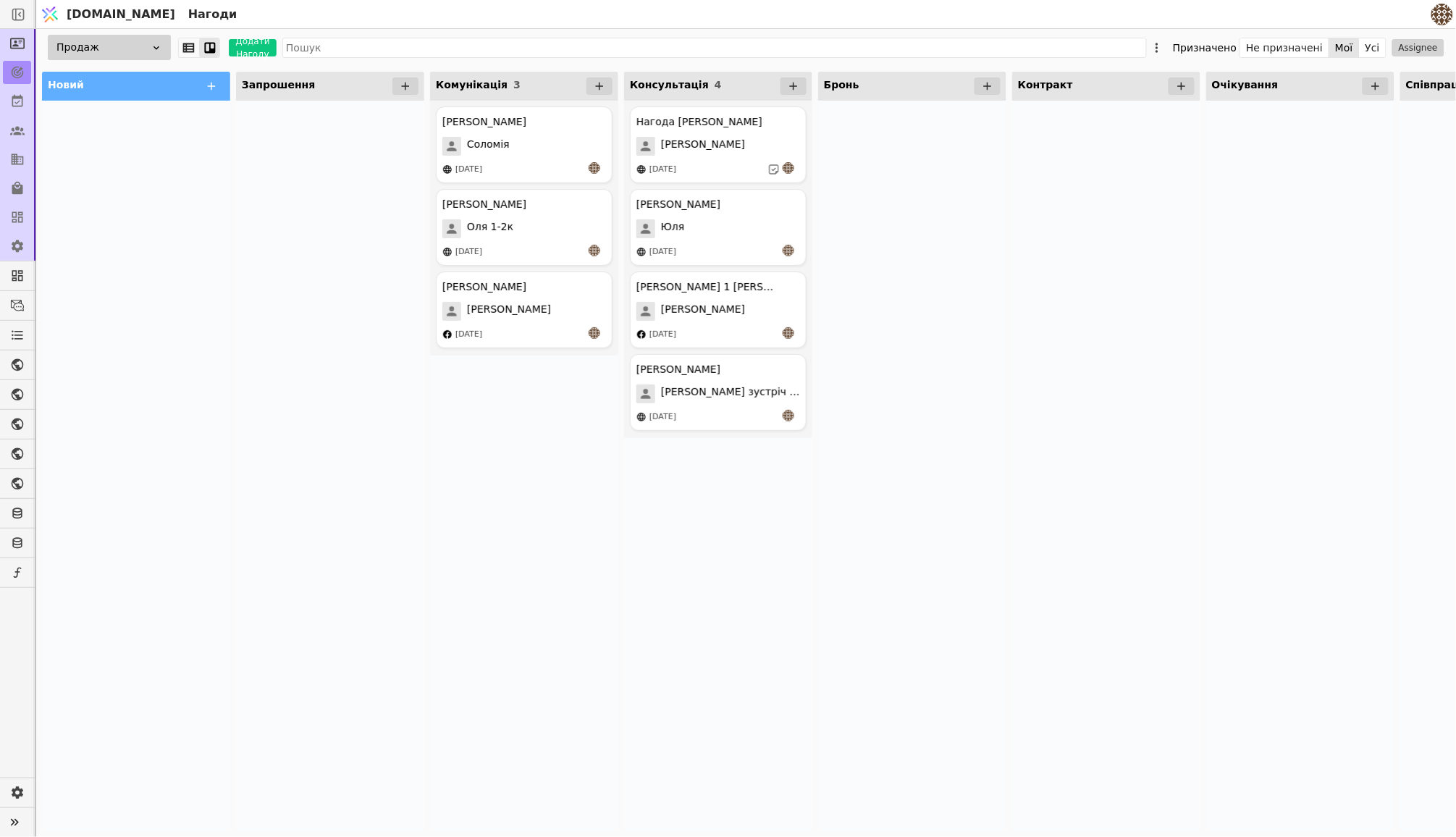
click at [1005, 443] on div at bounding box center [912, 466] width 189 height 730
click at [1079, 376] on div at bounding box center [1107, 466] width 189 height 730
